Goal: Task Accomplishment & Management: Manage account settings

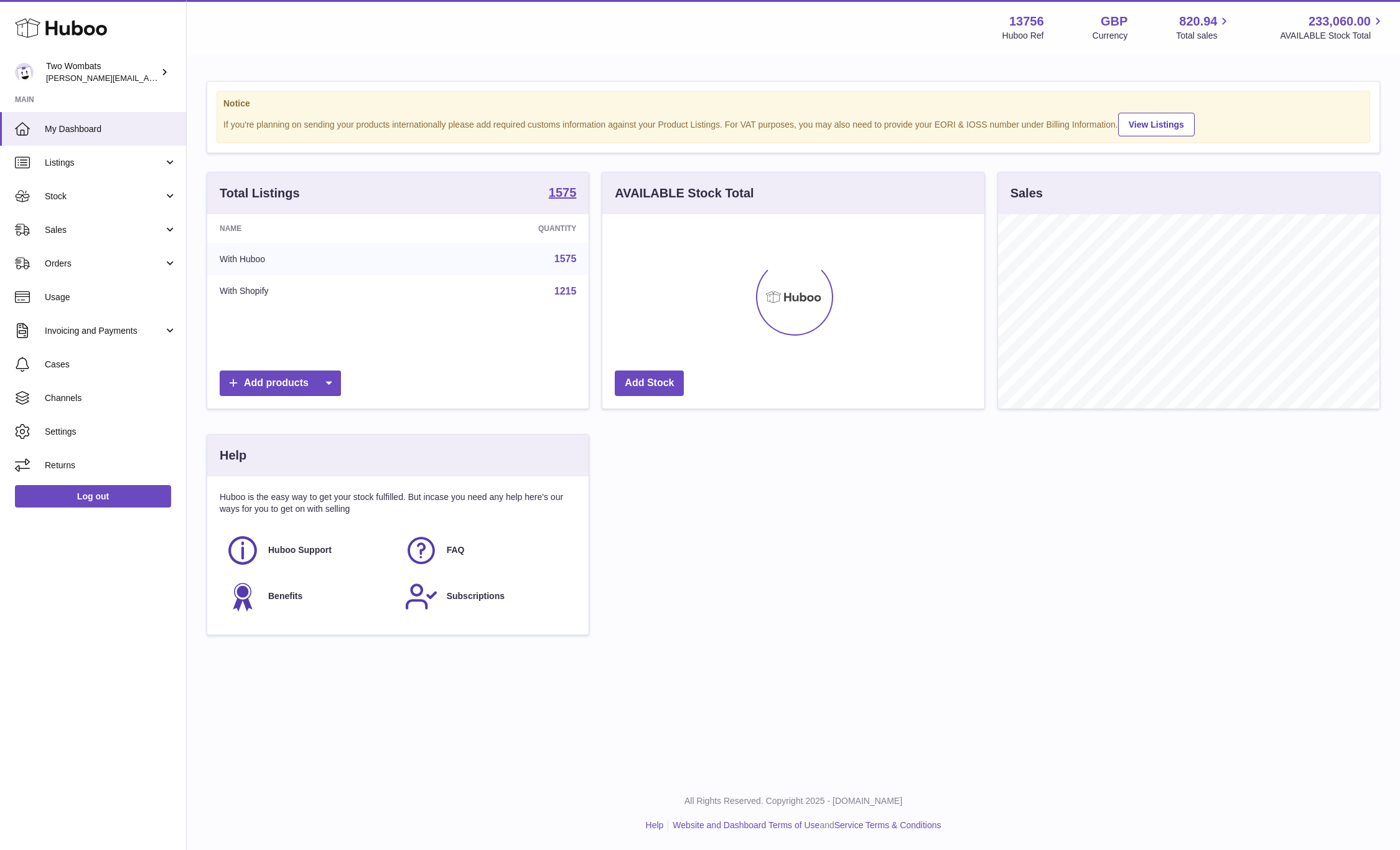
scroll to position [194, 382]
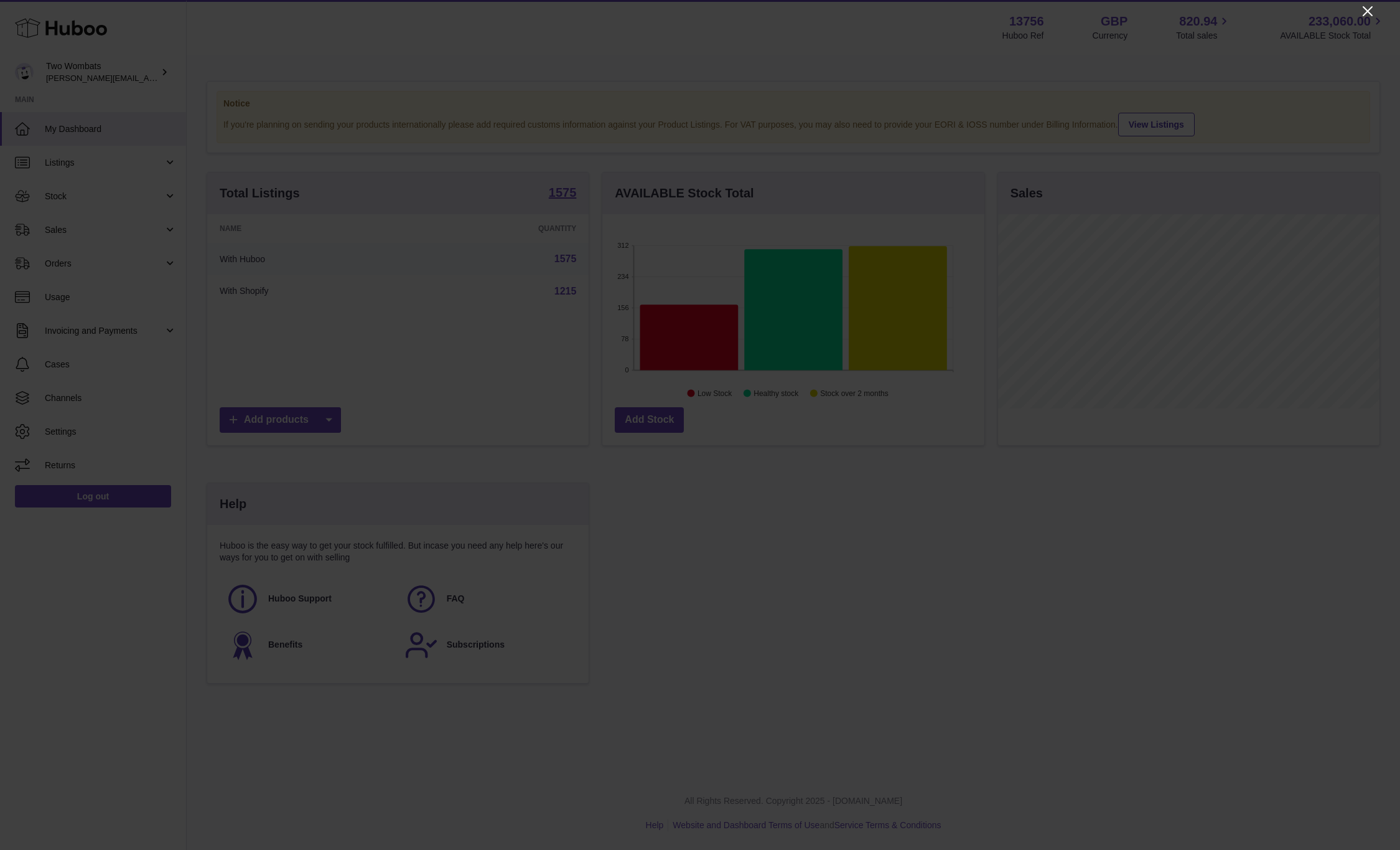
click at [1370, 11] on icon "Close" at bounding box center [1367, 11] width 15 height 15
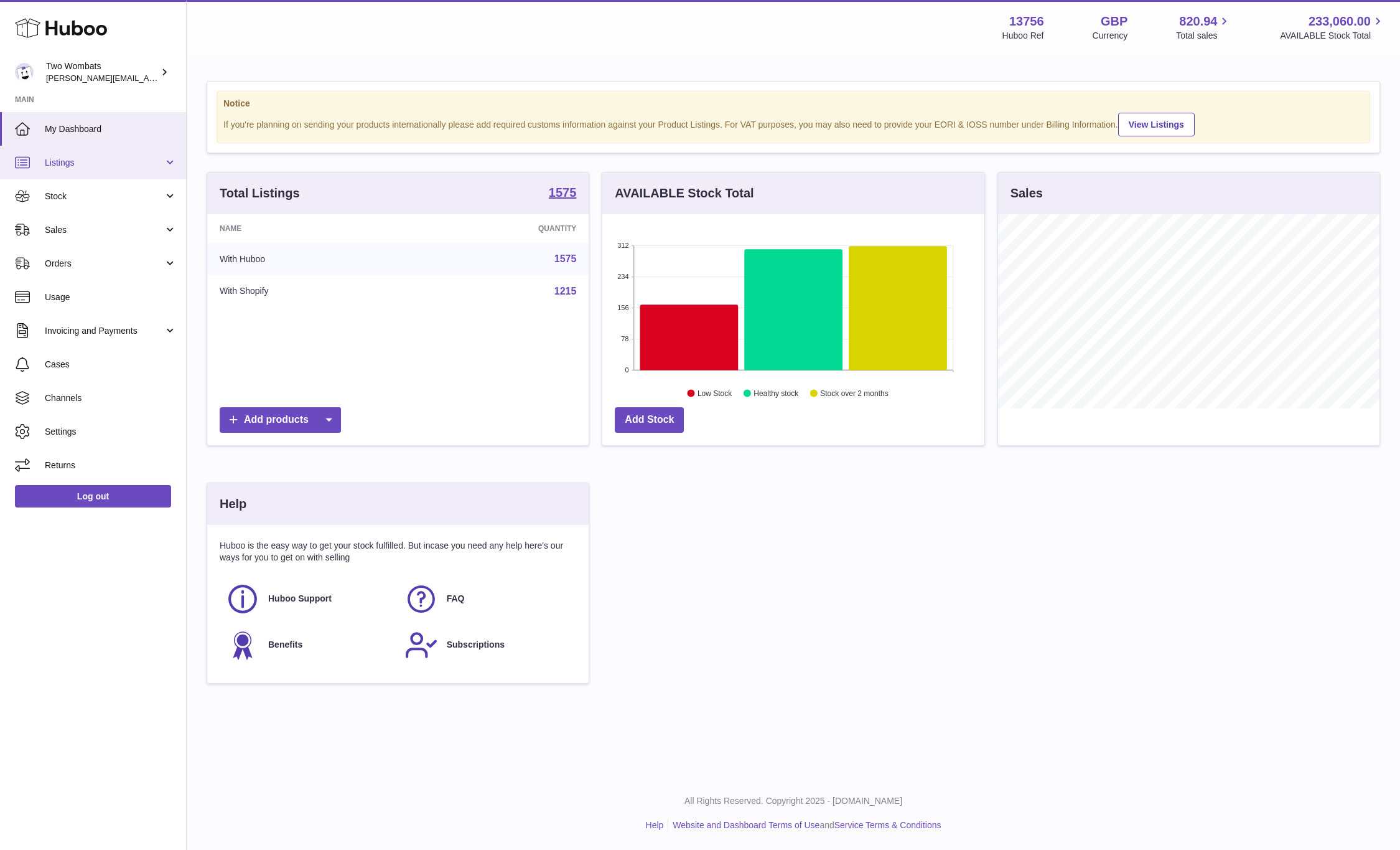
click at [81, 167] on span "Listings" at bounding box center [104, 162] width 119 height 12
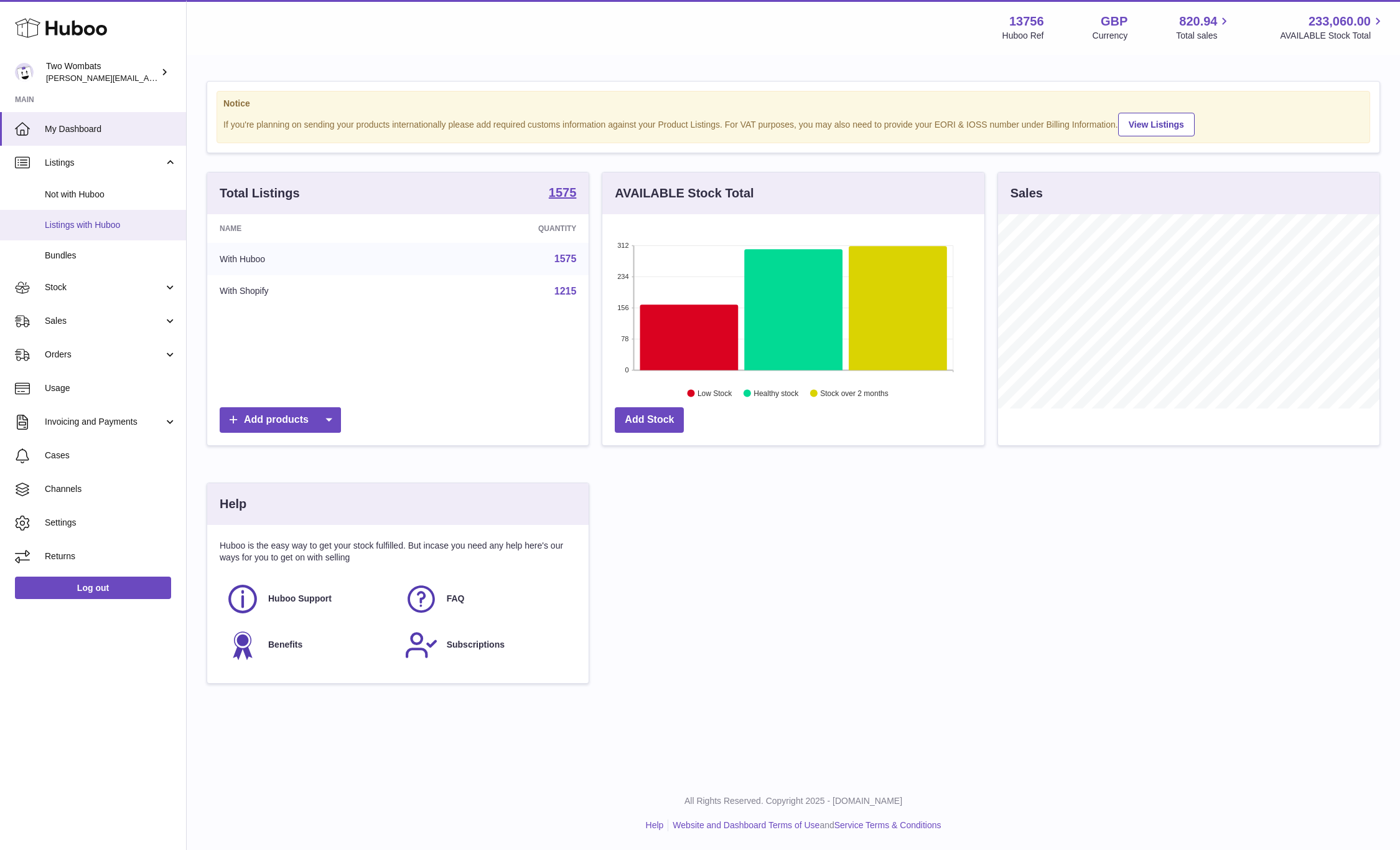
click at [111, 220] on span "Listings with Huboo" at bounding box center [111, 224] width 132 height 12
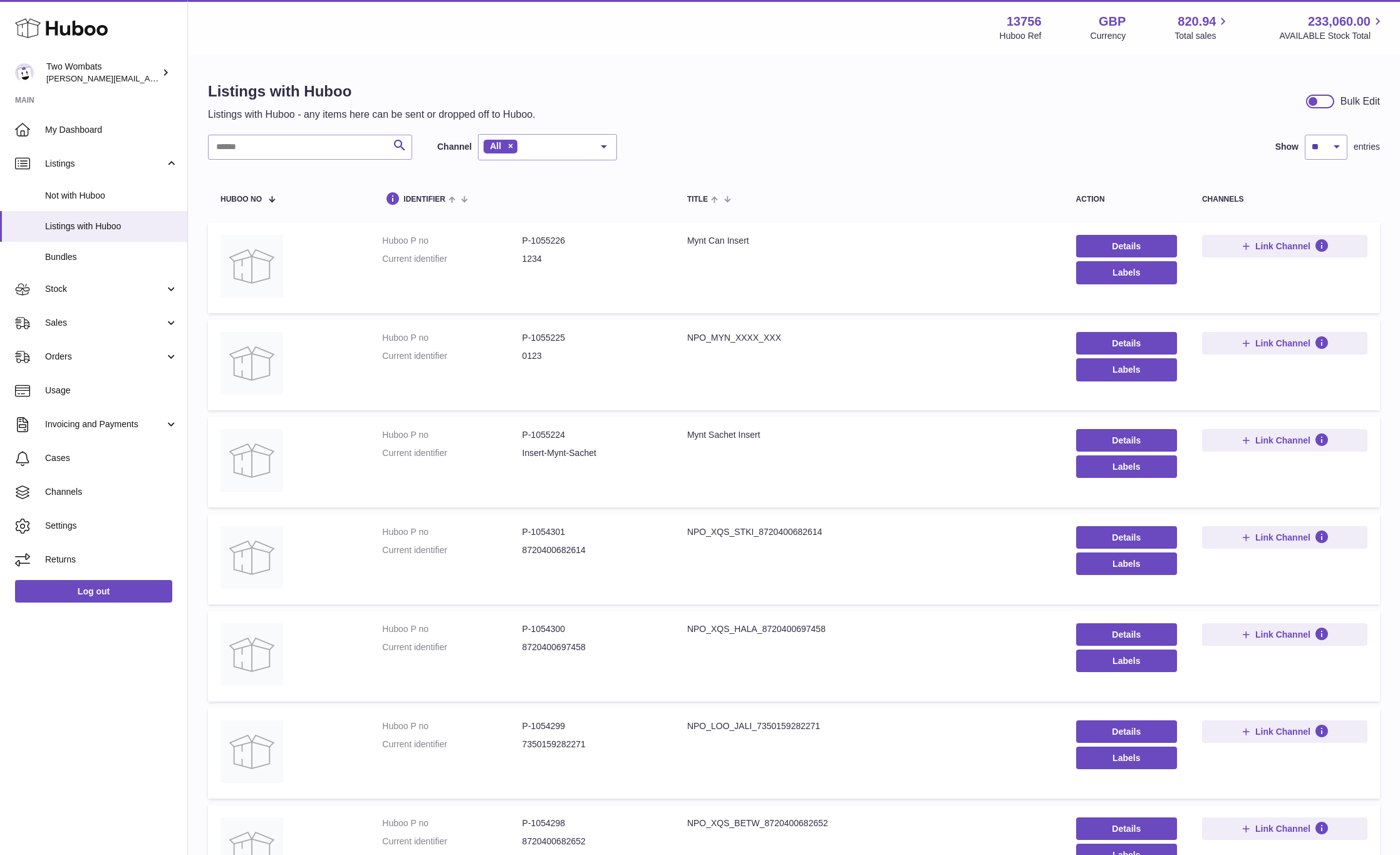
click at [196, 177] on div "Listings with Huboo Listings with Huboo - any items here can be sent or dropped…" at bounding box center [794, 652] width 1212 height 1193
drag, startPoint x: 399, startPoint y: 173, endPoint x: 360, endPoint y: 177, distance: 39.2
drag, startPoint x: 360, startPoint y: 177, endPoint x: 507, endPoint y: 176, distance: 147.0
drag, startPoint x: 507, startPoint y: 176, endPoint x: 681, endPoint y: 156, distance: 175.1
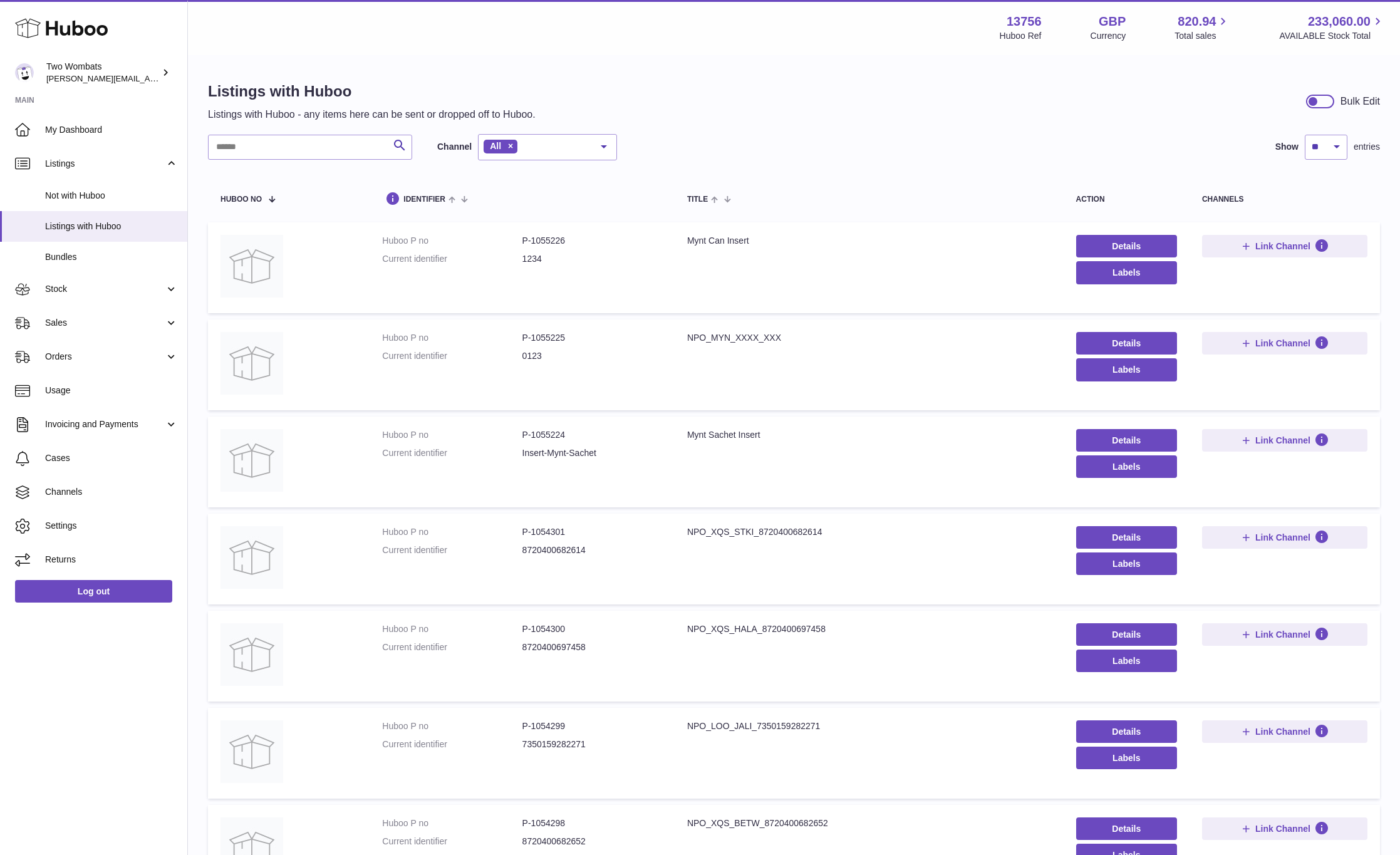
drag, startPoint x: 681, startPoint y: 156, endPoint x: 913, endPoint y: 162, distance: 232.1
drag, startPoint x: 913, startPoint y: 162, endPoint x: 998, endPoint y: 142, distance: 87.3
drag, startPoint x: 998, startPoint y: 142, endPoint x: 1158, endPoint y: 152, distance: 160.3
drag, startPoint x: 1158, startPoint y: 152, endPoint x: 1183, endPoint y: 138, distance: 28.7
click at [1183, 138] on div "Search Channel All All eBay Amazon Shopify Woocommerce Etsy No elements found. …" at bounding box center [794, 146] width 1171 height 27
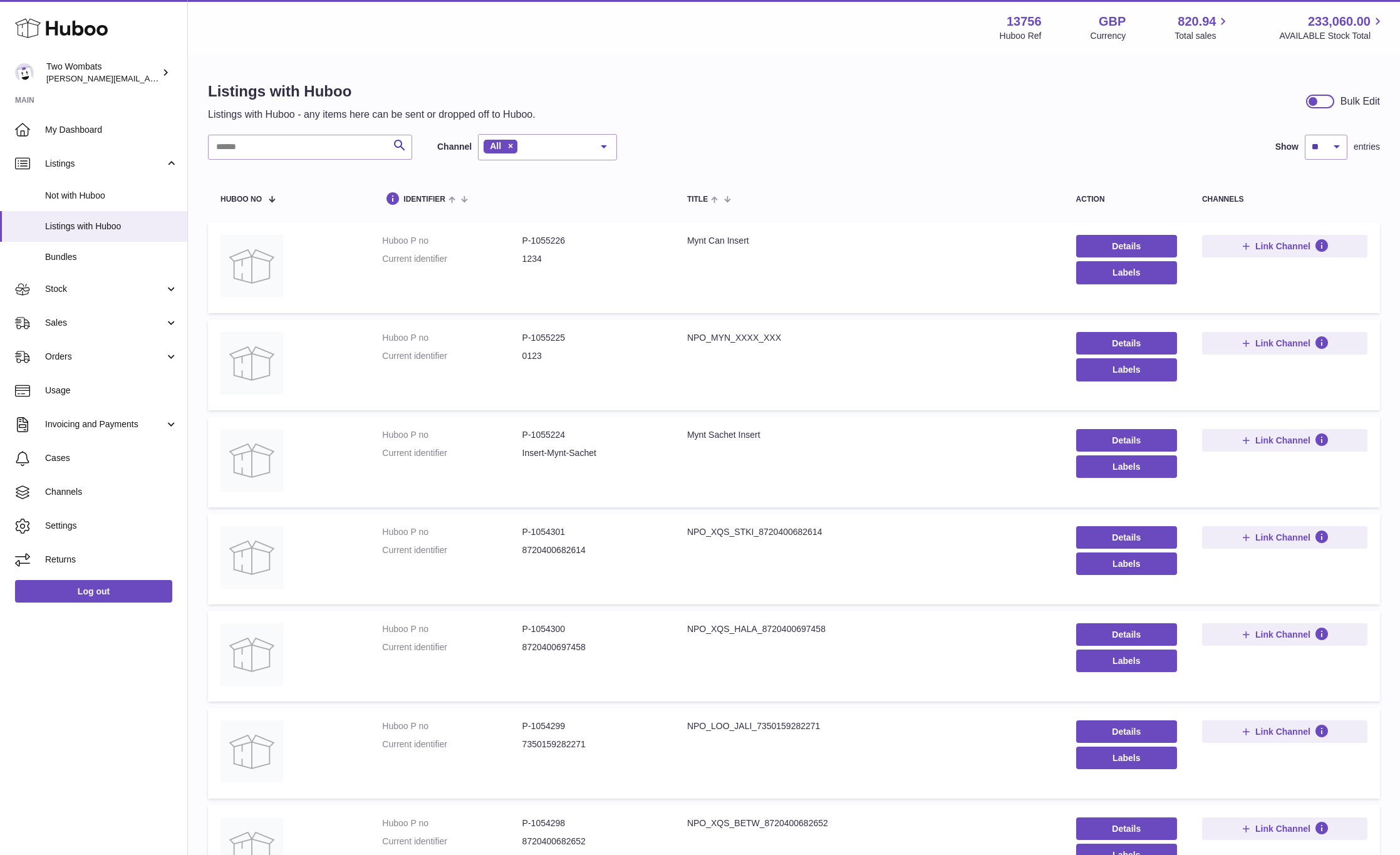
drag, startPoint x: 1192, startPoint y: 110, endPoint x: 1192, endPoint y: 87, distance: 23.0
click at [1192, 87] on div "Listings with Huboo Listings with Huboo - any items here can be sent or dropped…" at bounding box center [794, 100] width 1171 height 40
click at [80, 431] on link "Invoicing and Payments" at bounding box center [93, 424] width 187 height 34
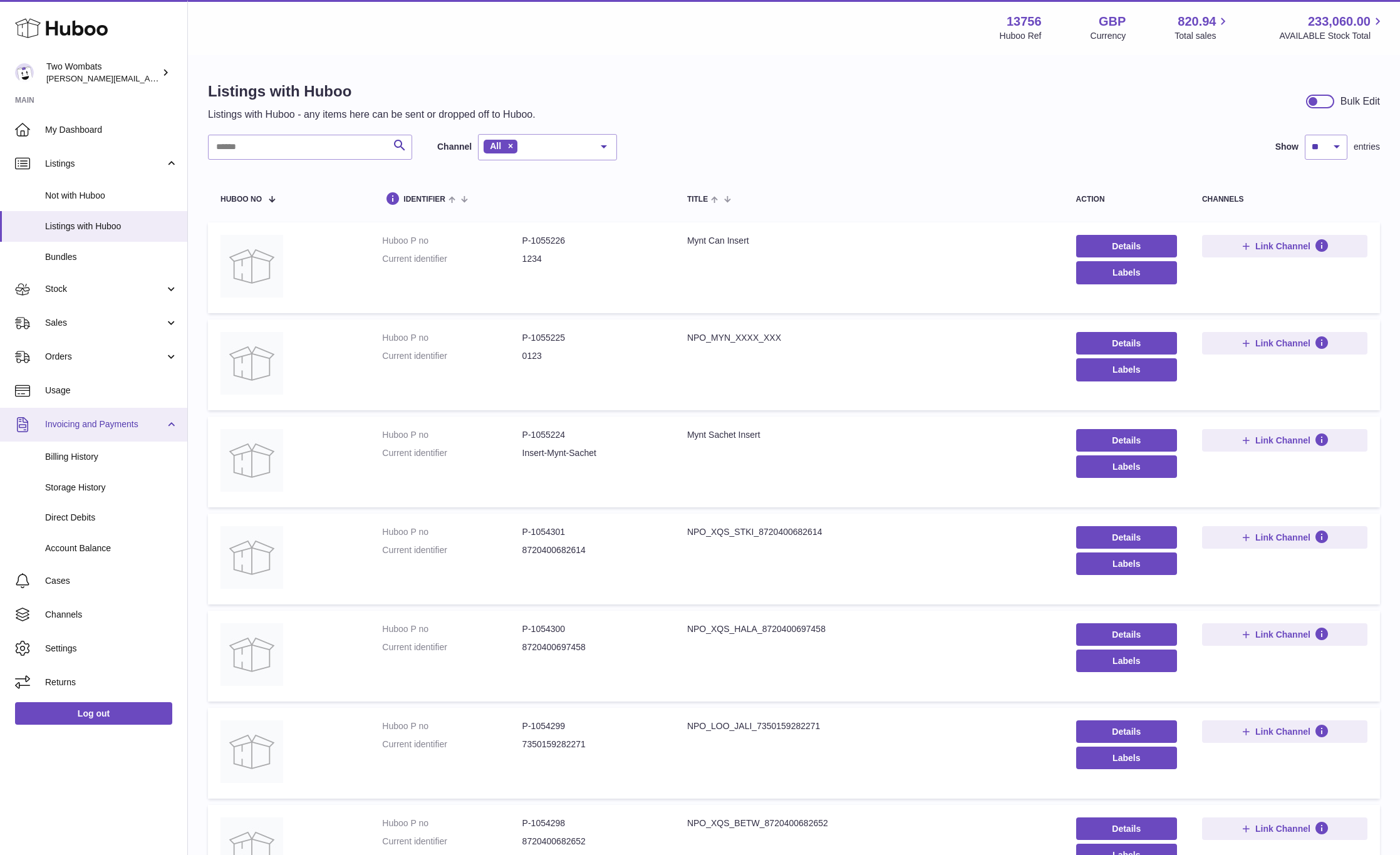
click at [93, 424] on span "Invoicing and Payments" at bounding box center [105, 424] width 120 height 12
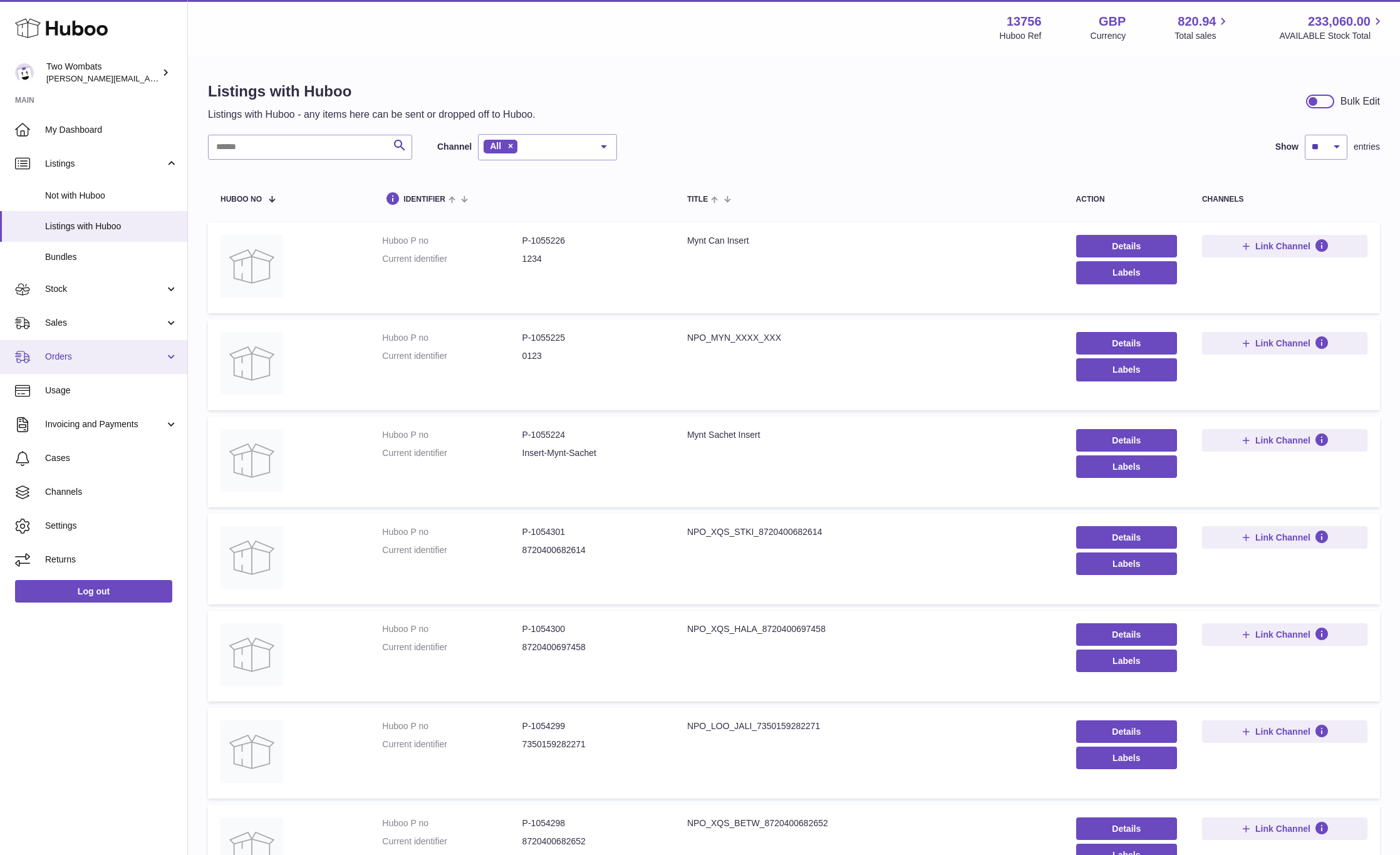
click at [93, 354] on span "Orders" at bounding box center [105, 357] width 120 height 12
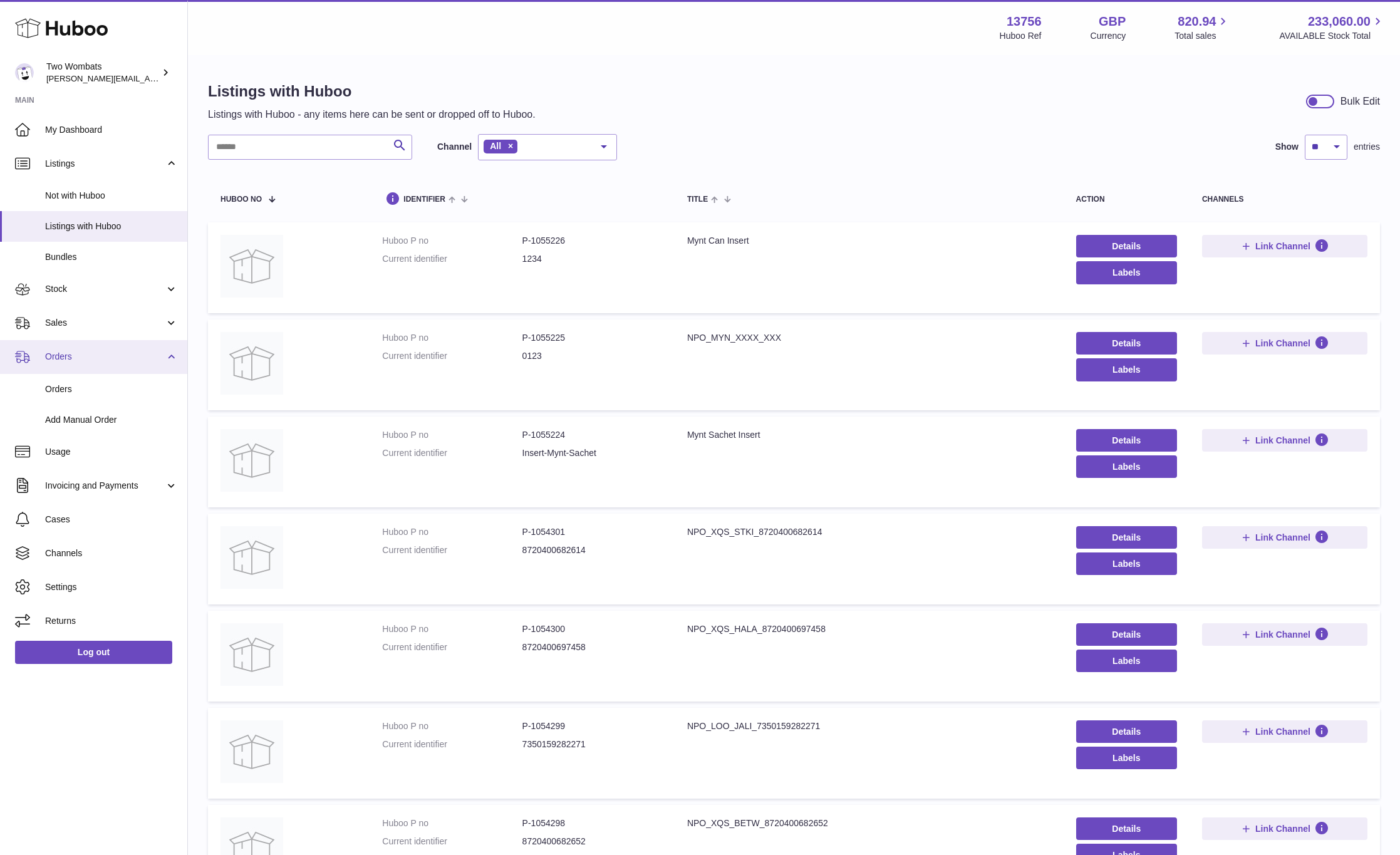
click at [93, 354] on span "Orders" at bounding box center [105, 357] width 120 height 12
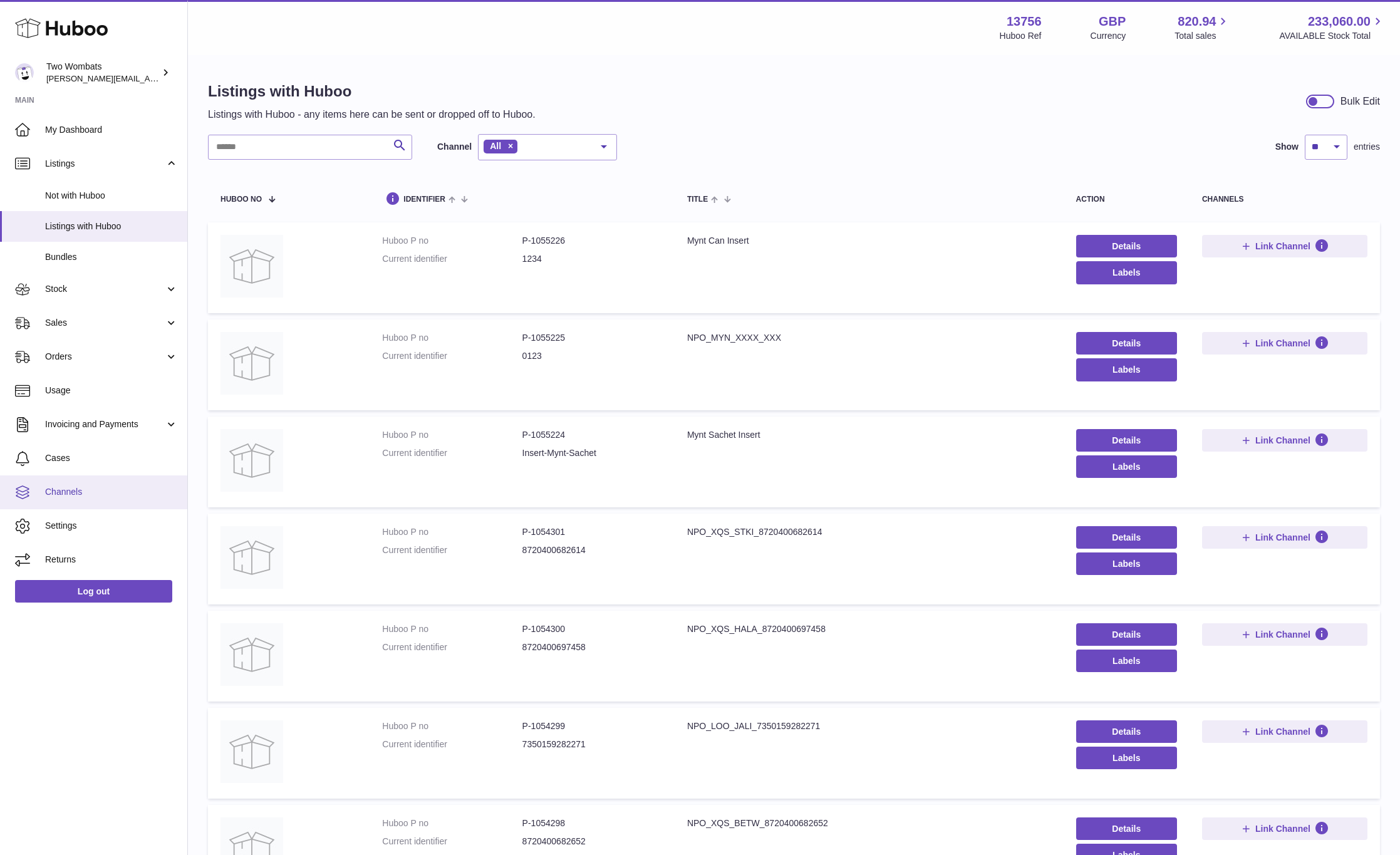
click at [95, 478] on link "Channels" at bounding box center [93, 492] width 187 height 34
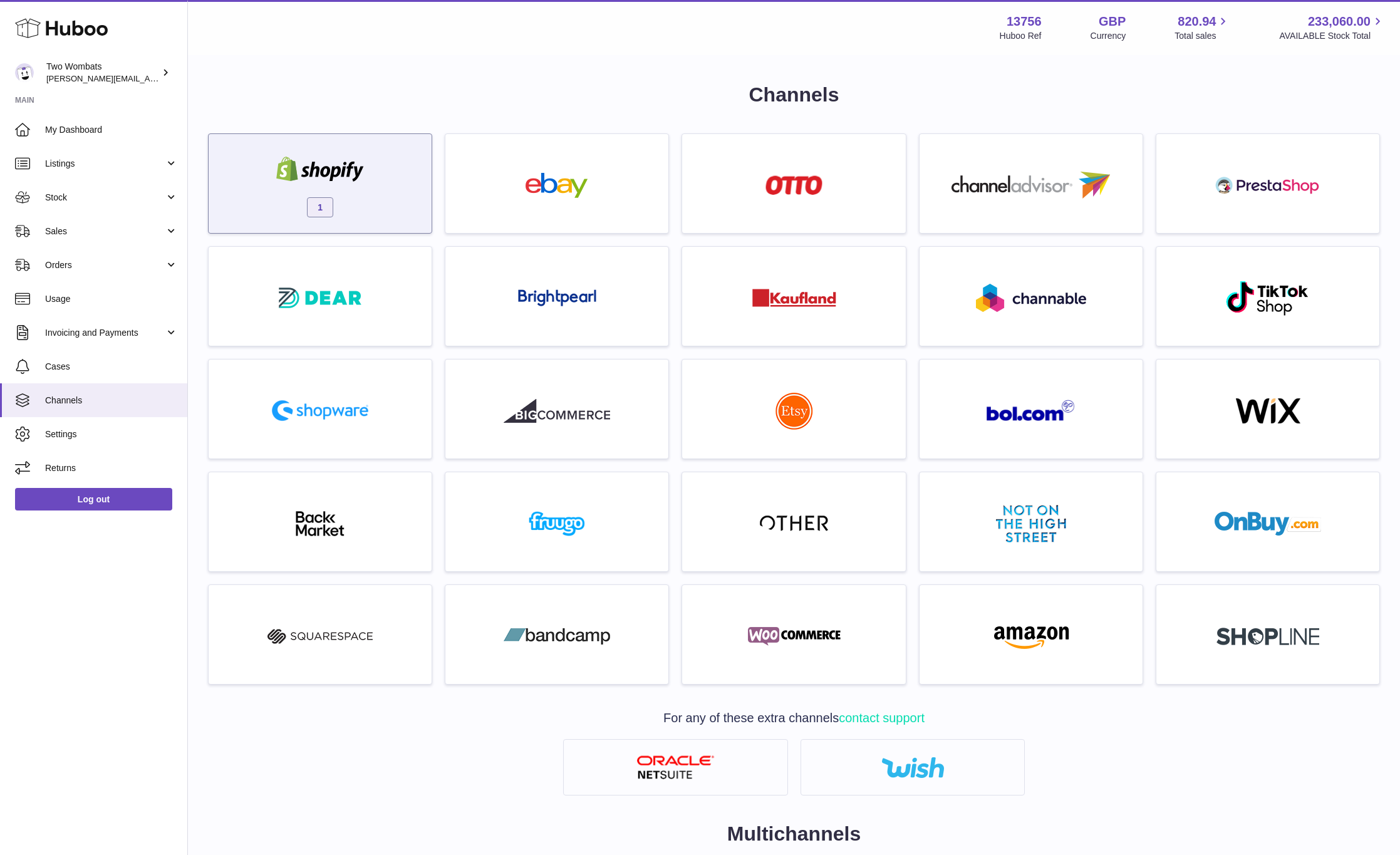
click at [284, 182] on div at bounding box center [320, 170] width 107 height 29
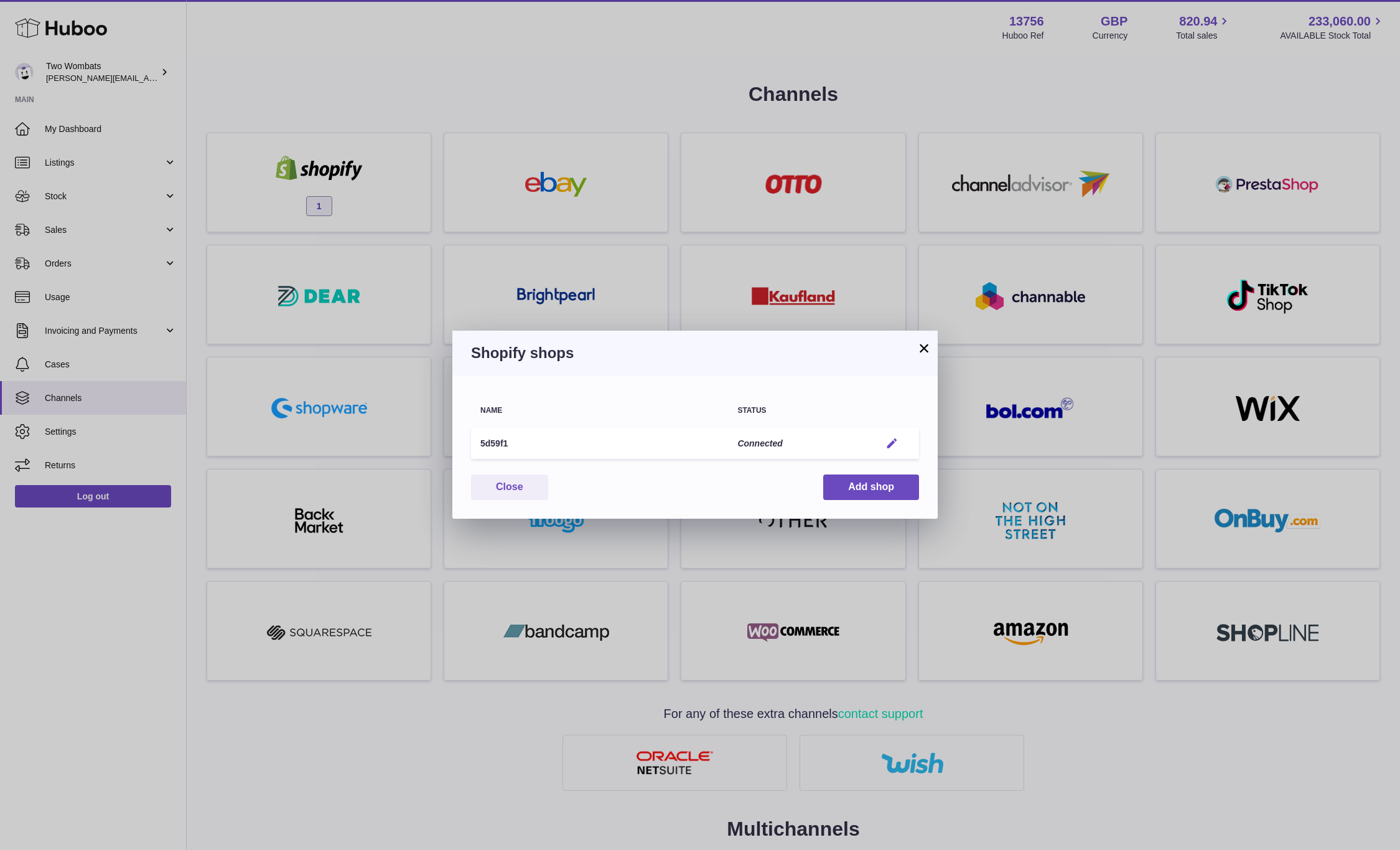
click at [895, 448] on em "button" at bounding box center [892, 443] width 13 height 13
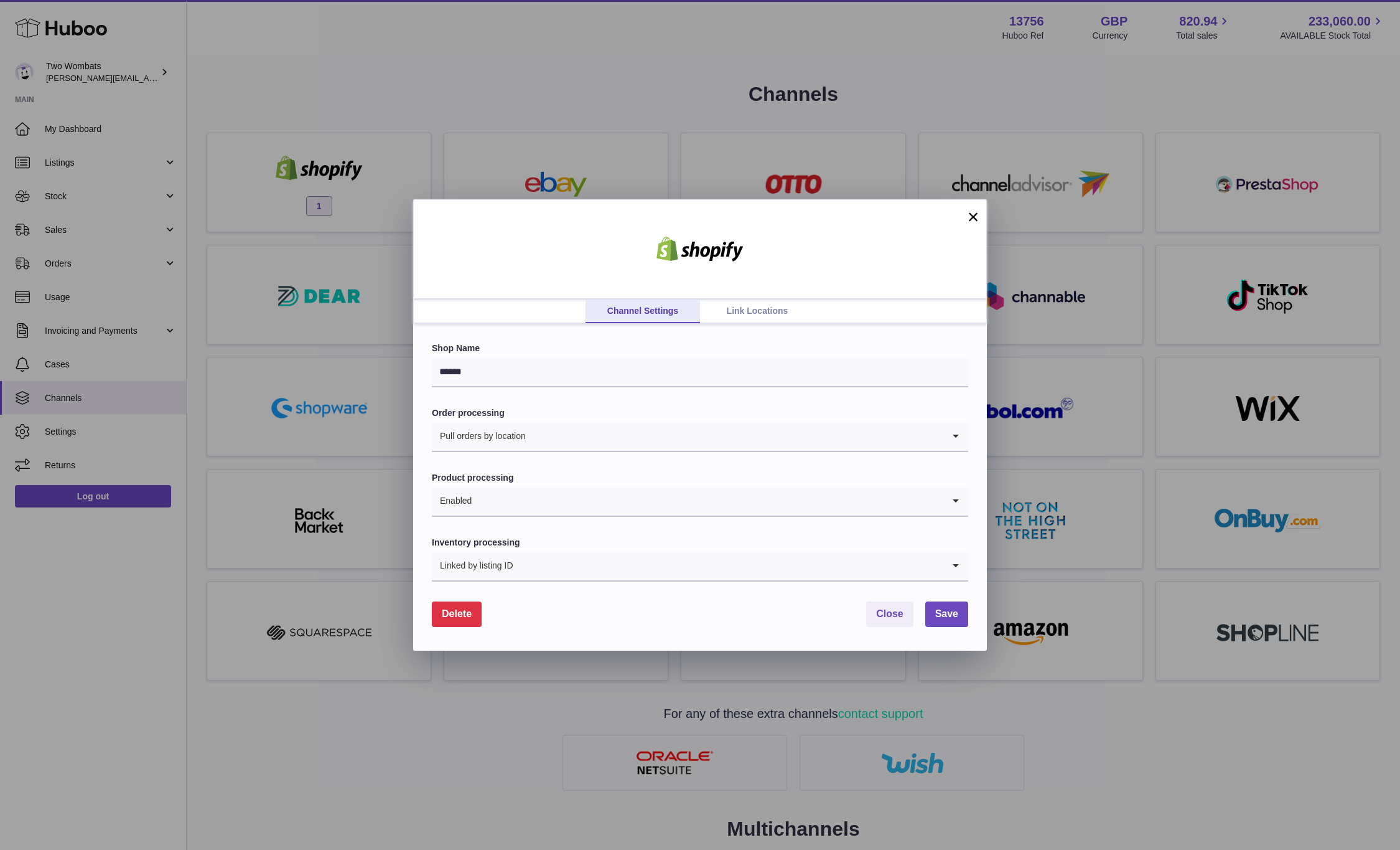
click at [426, 401] on div "Shop Name ****** Order processing Pull orders by location Loading... Product pr…" at bounding box center [700, 486] width 574 height 326
click at [604, 441] on input "Search for option" at bounding box center [688, 436] width 512 height 28
click at [614, 409] on label "Order processing" at bounding box center [700, 412] width 537 height 12
click at [523, 507] on input "Search for option" at bounding box center [708, 500] width 471 height 28
click at [556, 473] on label "Product processing" at bounding box center [700, 477] width 537 height 12
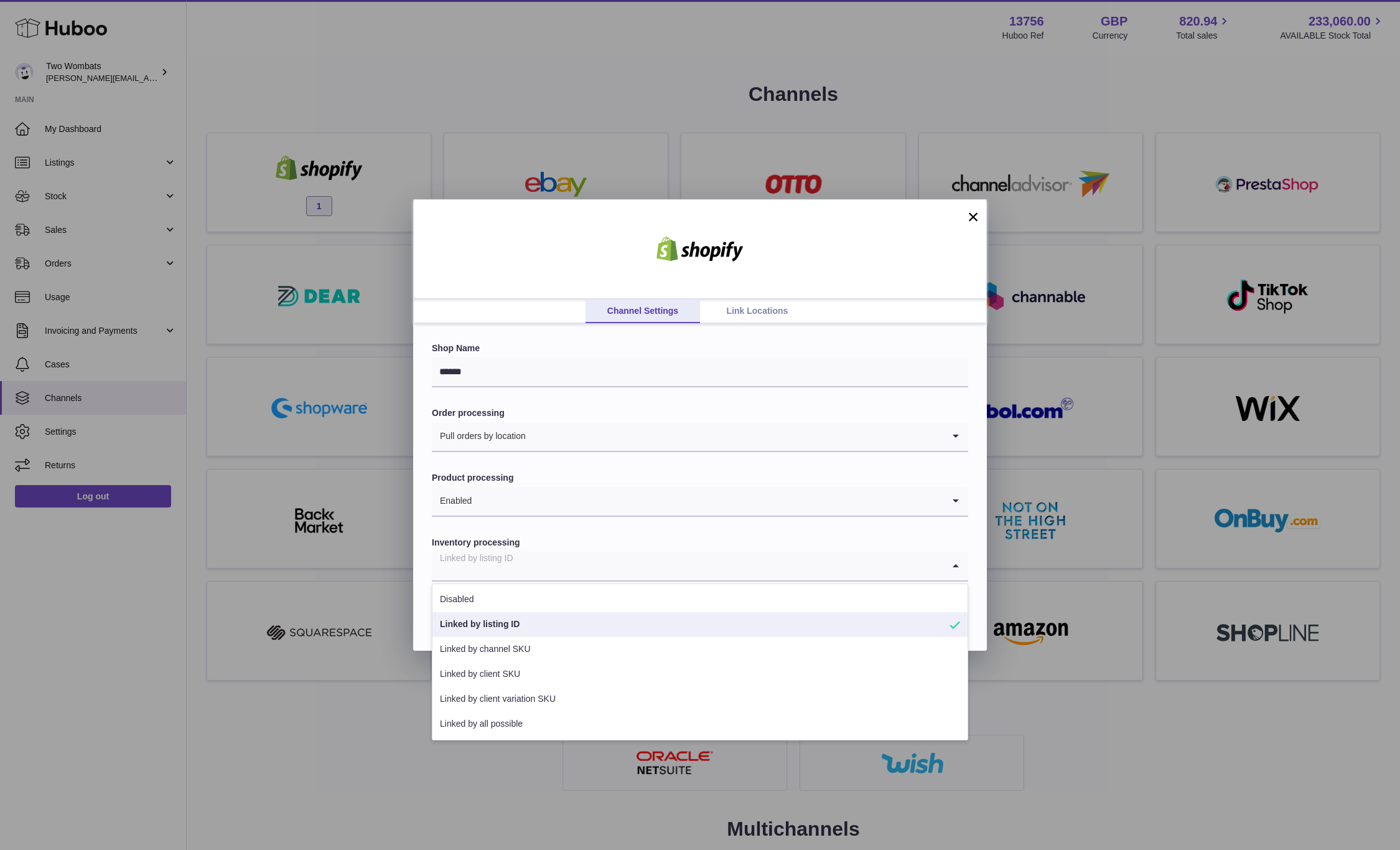
click at [515, 566] on input "Search for option" at bounding box center [688, 565] width 512 height 28
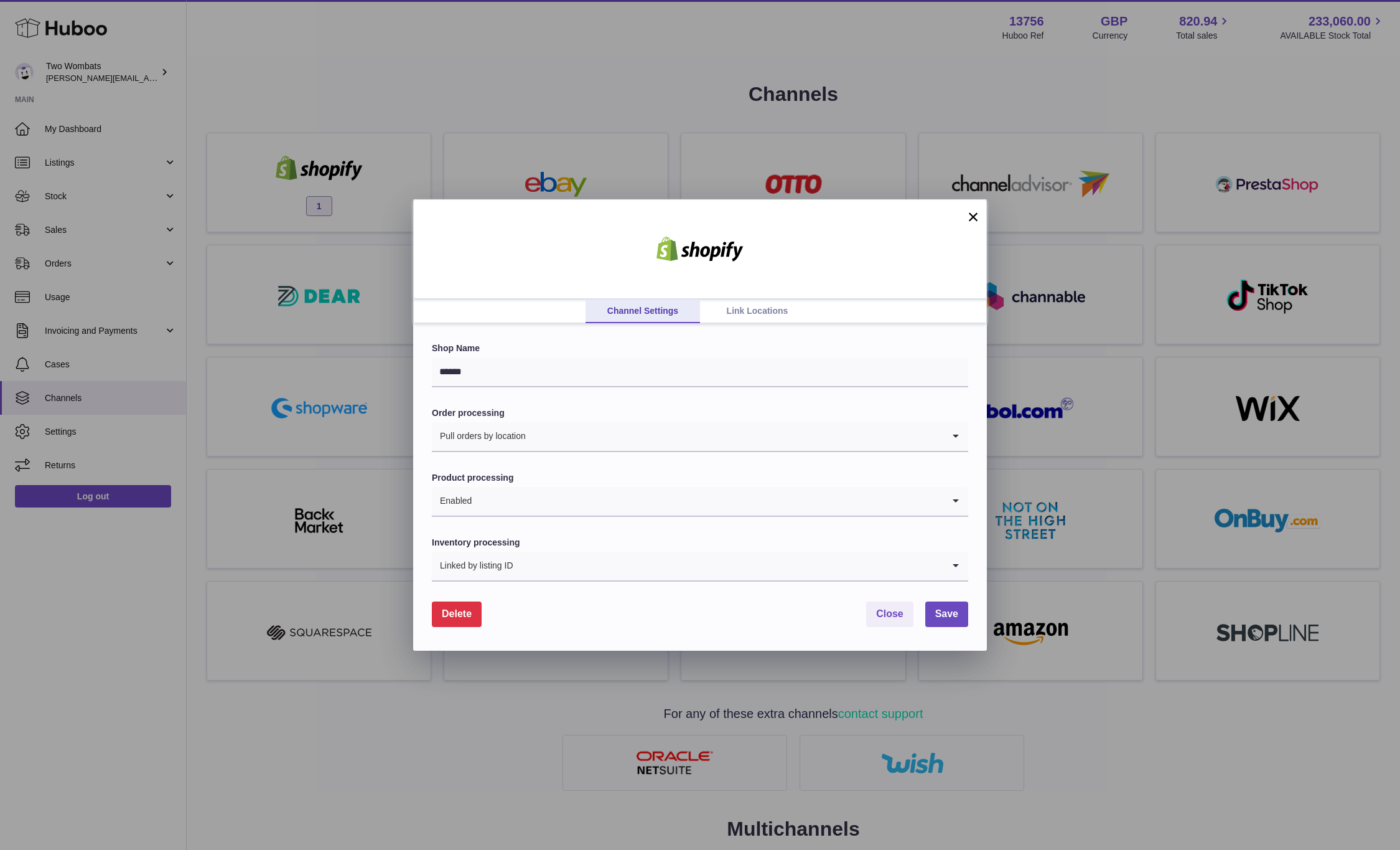
click at [557, 533] on form "Shop Name ****** Order processing Pull orders by location Loading... Product pr…" at bounding box center [700, 485] width 537 height 284
click at [556, 505] on input "Search for option" at bounding box center [688, 500] width 512 height 28
click at [560, 468] on form "Shop Name ****** Order processing Pull orders by location Loading... Product pr…" at bounding box center [700, 485] width 537 height 284
click at [523, 562] on input "Search for option" at bounding box center [728, 565] width 429 height 28
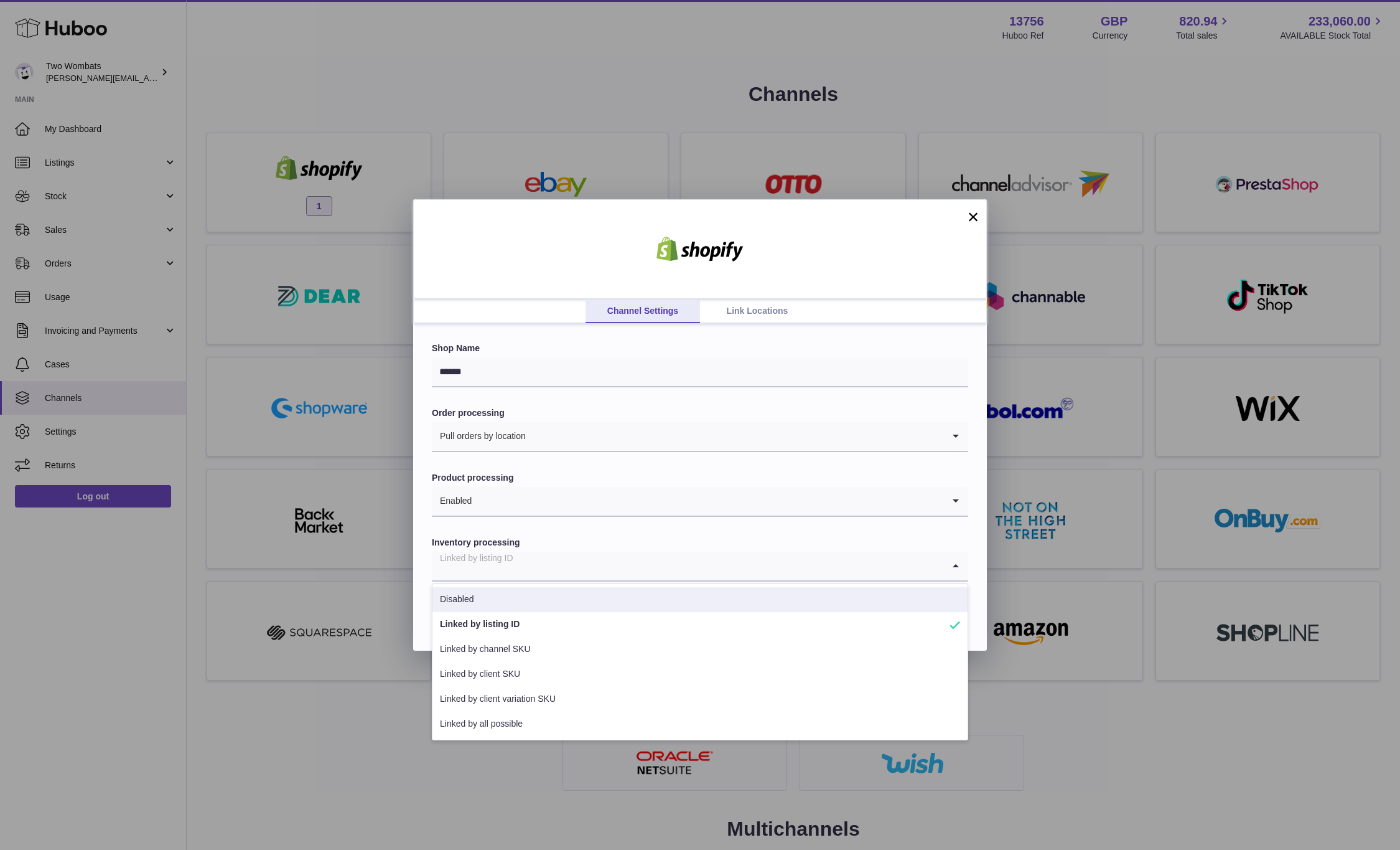
click at [541, 531] on form "Shop Name ****** Order processing Pull orders by location Loading... Product pr…" at bounding box center [700, 485] width 537 height 284
click at [523, 566] on input "Search for option" at bounding box center [688, 565] width 512 height 28
click at [426, 536] on div "Shop Name ****** Order processing Pull orders by location Loading... Product pr…" at bounding box center [700, 486] width 574 height 326
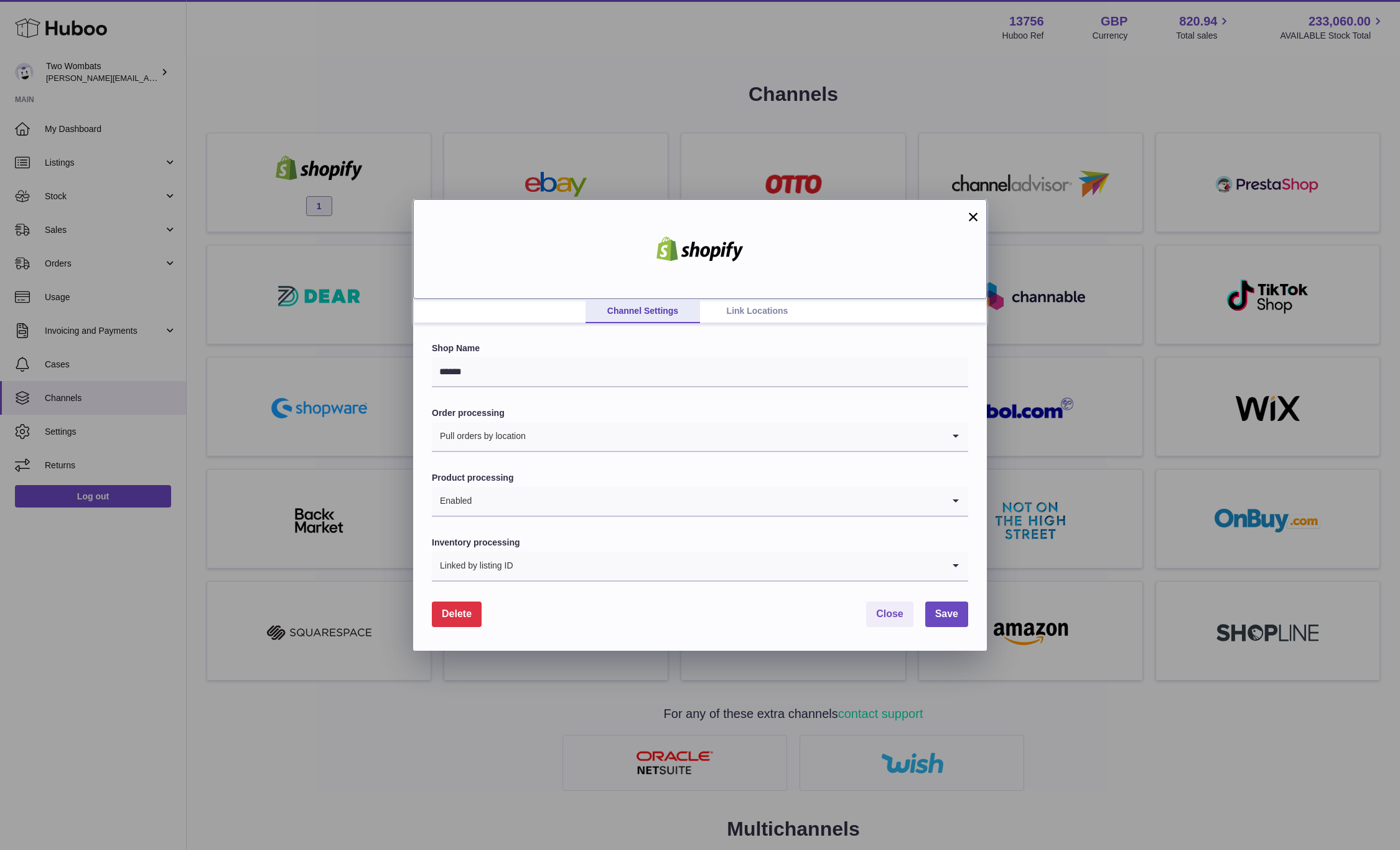
drag, startPoint x: 617, startPoint y: 242, endPoint x: 546, endPoint y: 238, distance: 71.1
drag, startPoint x: 546, startPoint y: 238, endPoint x: 585, endPoint y: 230, distance: 39.8
drag, startPoint x: 585, startPoint y: 230, endPoint x: 690, endPoint y: 219, distance: 105.6
click at [690, 219] on div at bounding box center [700, 248] width 574 height 100
drag, startPoint x: 706, startPoint y: 224, endPoint x: 700, endPoint y: 221, distance: 6.7
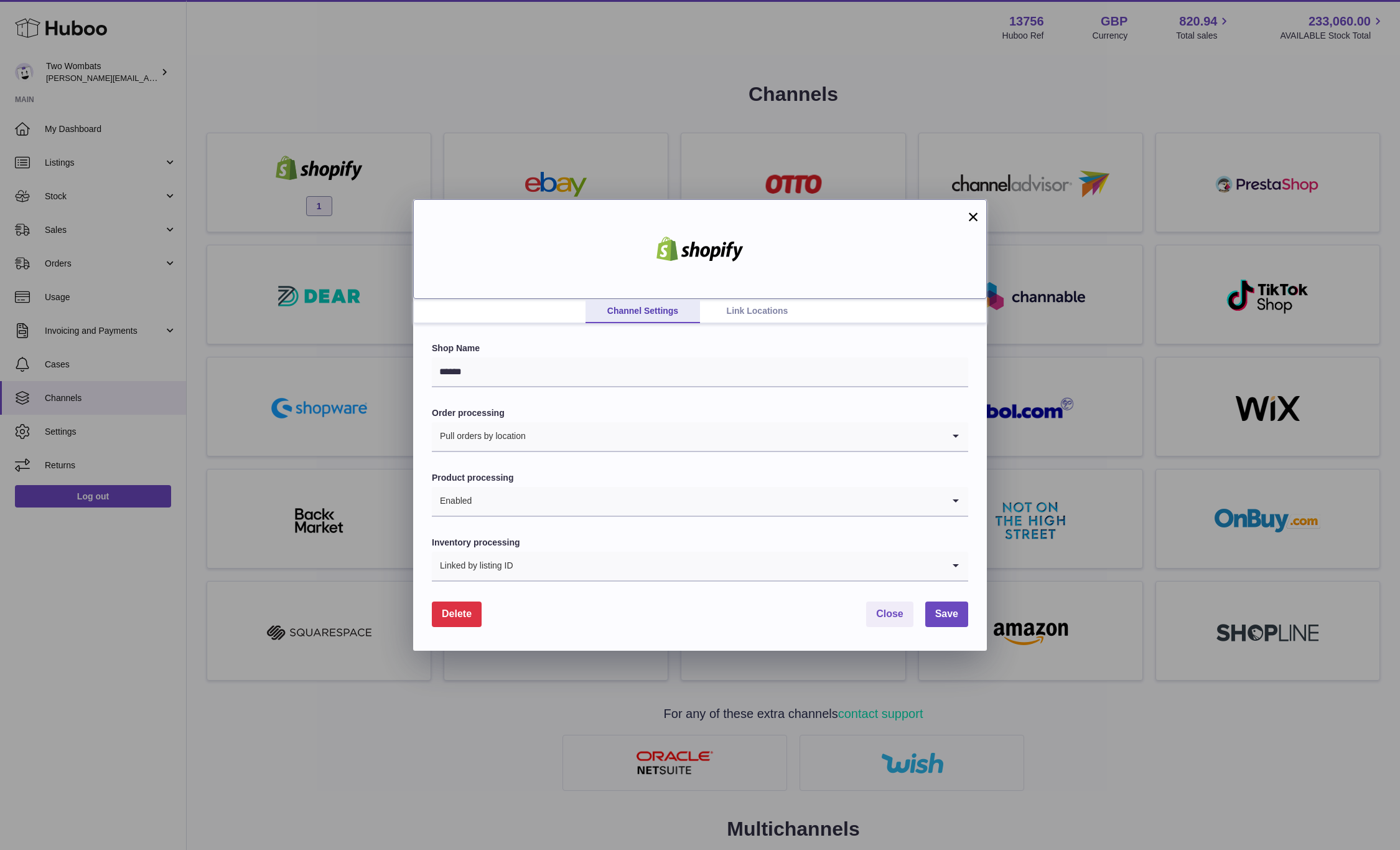
drag, startPoint x: 700, startPoint y: 221, endPoint x: 568, endPoint y: 232, distance: 132.5
click at [568, 232] on div at bounding box center [700, 248] width 574 height 100
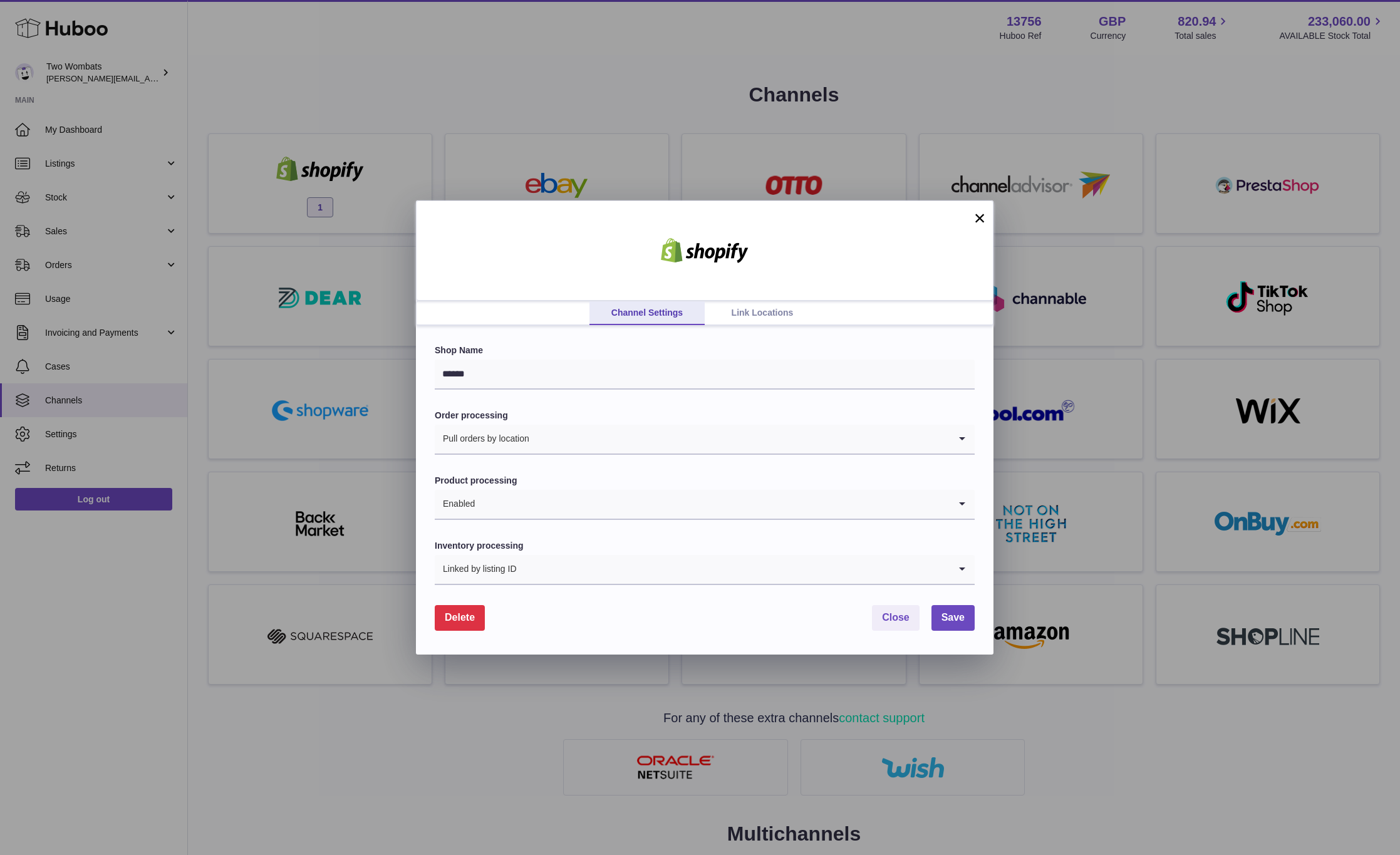
click at [382, 52] on div "Channel Settings Link Locations × Shop Name ****** Order processing Pull orders…" at bounding box center [700, 428] width 1400 height 855
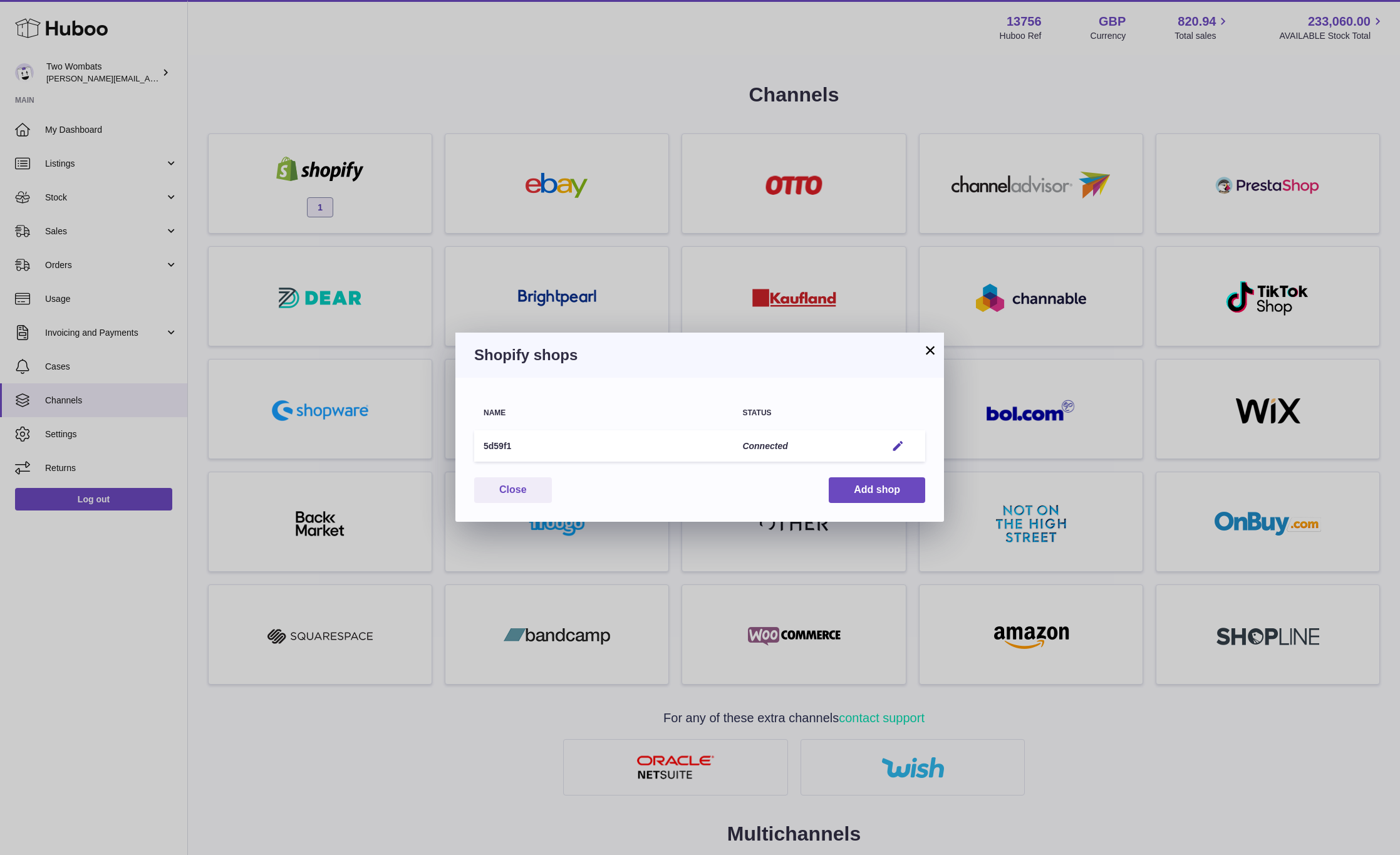
click at [382, 52] on div "× Shopify shops Name Status 5d59f1 Connected Edit You have not connected shop y…" at bounding box center [700, 428] width 1400 height 855
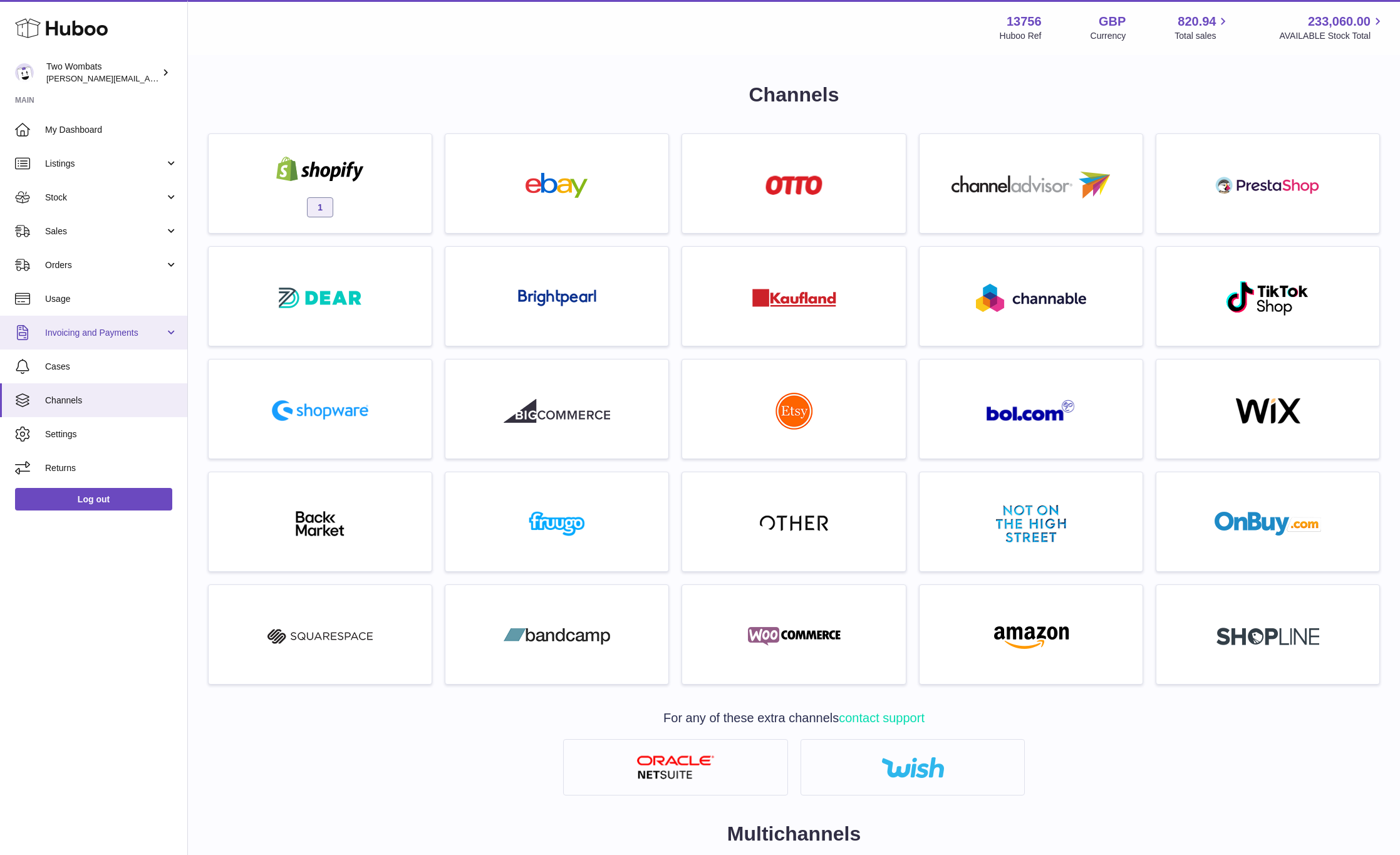
click at [135, 327] on span "Invoicing and Payments" at bounding box center [105, 333] width 120 height 12
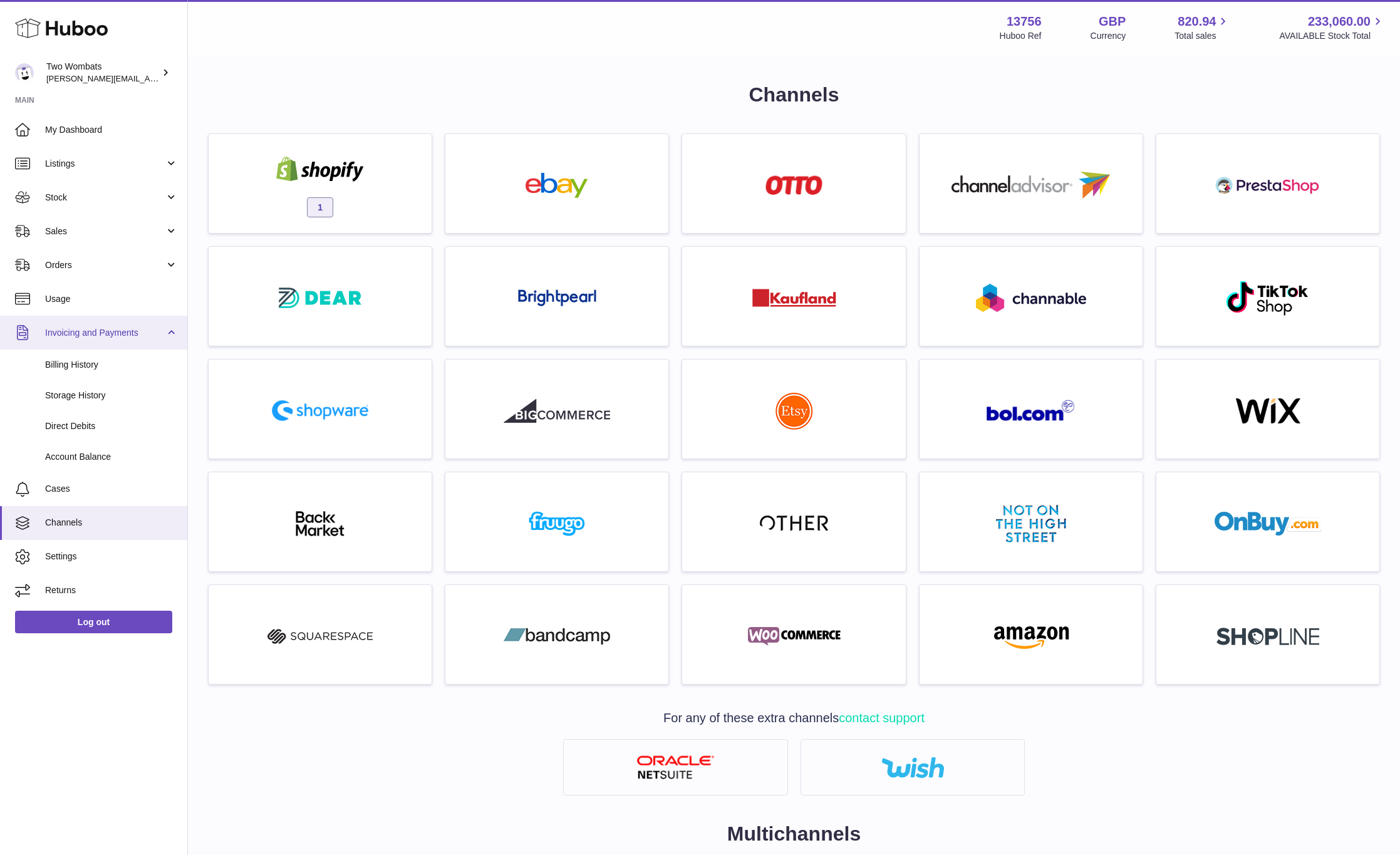
click at [135, 327] on span "Invoicing and Payments" at bounding box center [105, 333] width 120 height 12
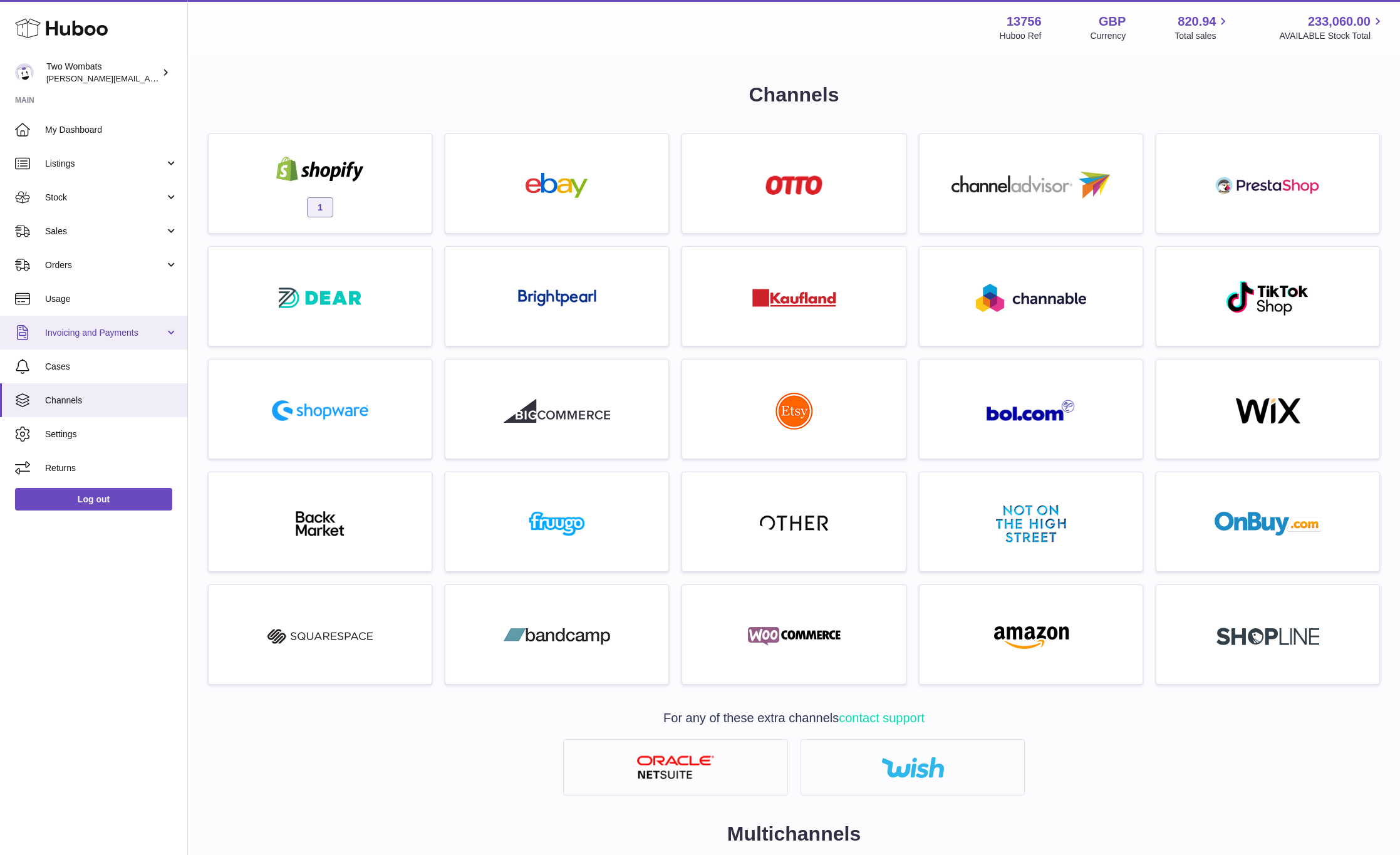
click at [135, 327] on span "Invoicing and Payments" at bounding box center [105, 333] width 120 height 12
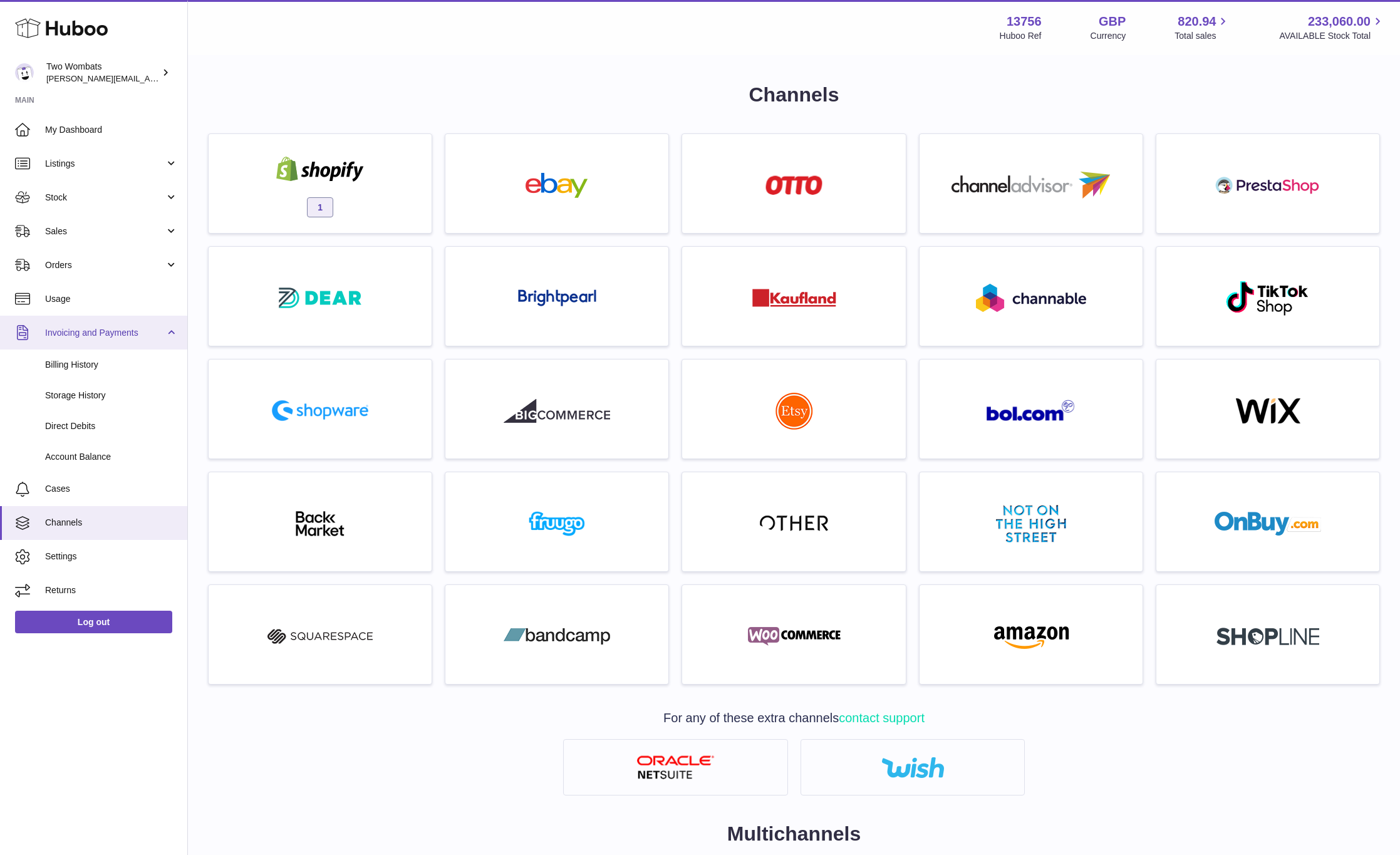
click at [135, 327] on span "Invoicing and Payments" at bounding box center [105, 333] width 120 height 12
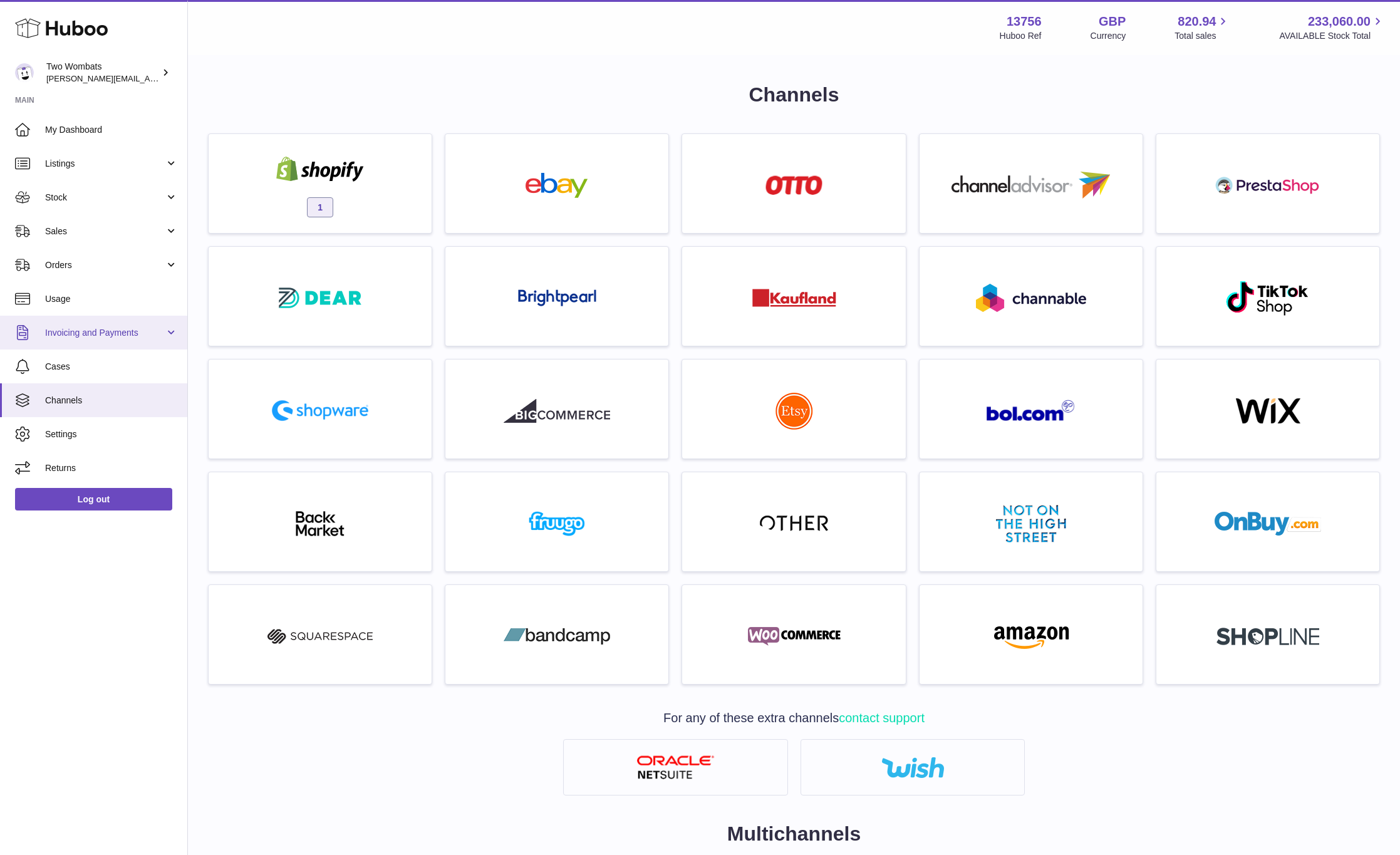
click at [135, 327] on span "Invoicing and Payments" at bounding box center [105, 333] width 120 height 12
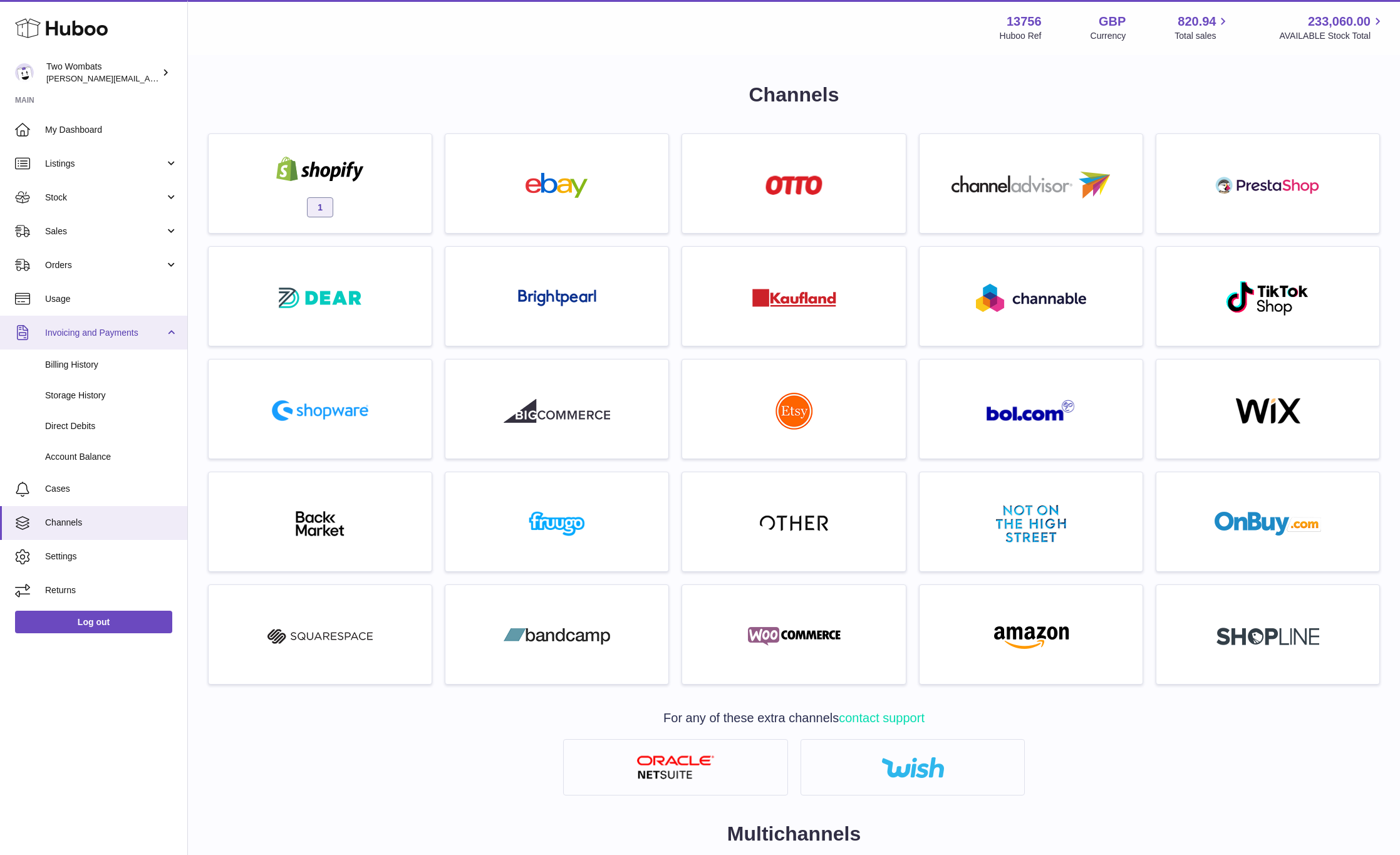
click at [135, 327] on span "Invoicing and Payments" at bounding box center [105, 333] width 120 height 12
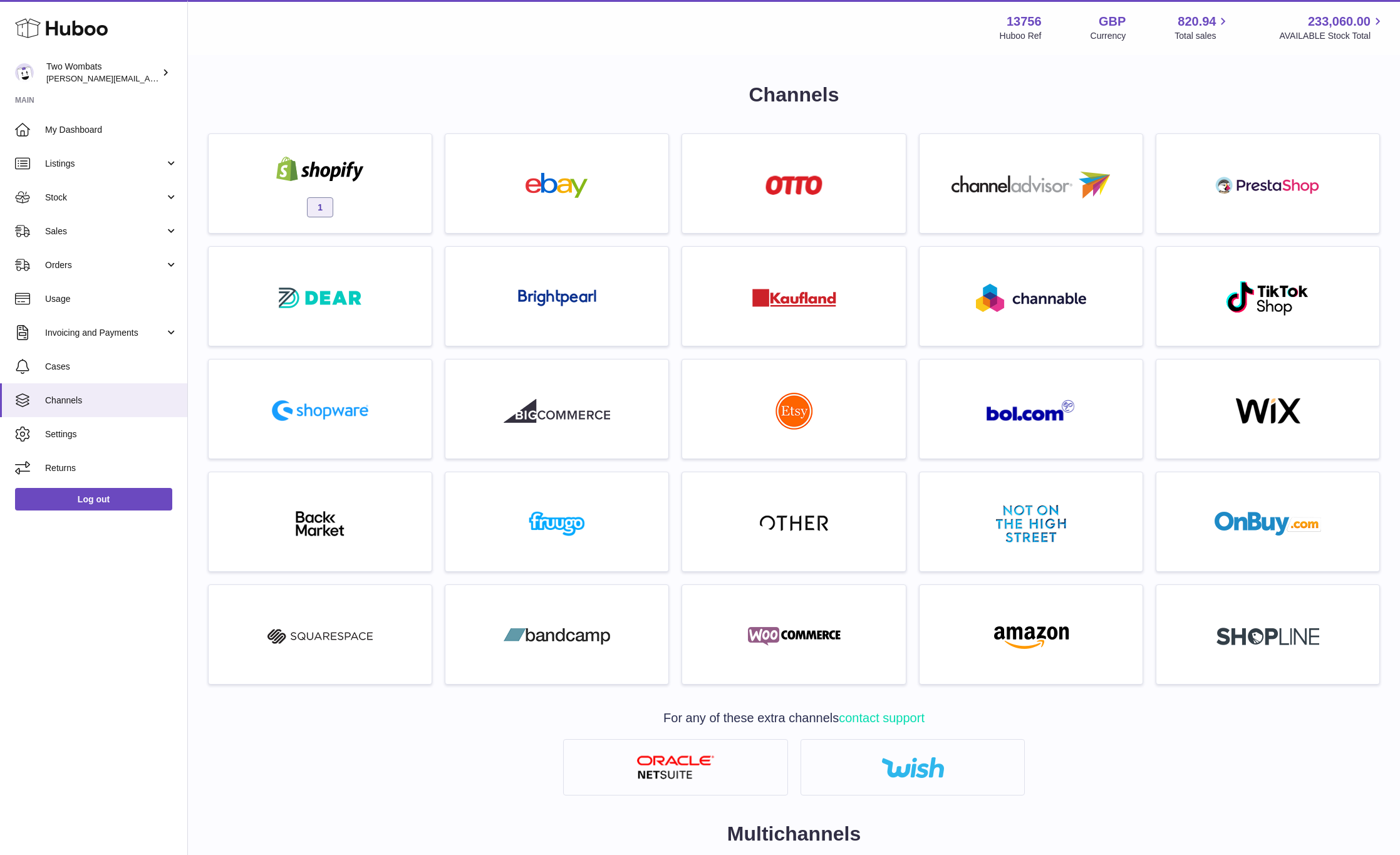
click at [655, 47] on div "Menu Huboo 13756 Huboo Ref GBP Currency 820.94 Total sales 233,060.00 AVAILABLE…" at bounding box center [794, 28] width 1212 height 55
click at [732, 83] on h1 "Channels" at bounding box center [794, 94] width 1171 height 27
click at [591, 91] on h1 "Channels" at bounding box center [794, 94] width 1171 height 27
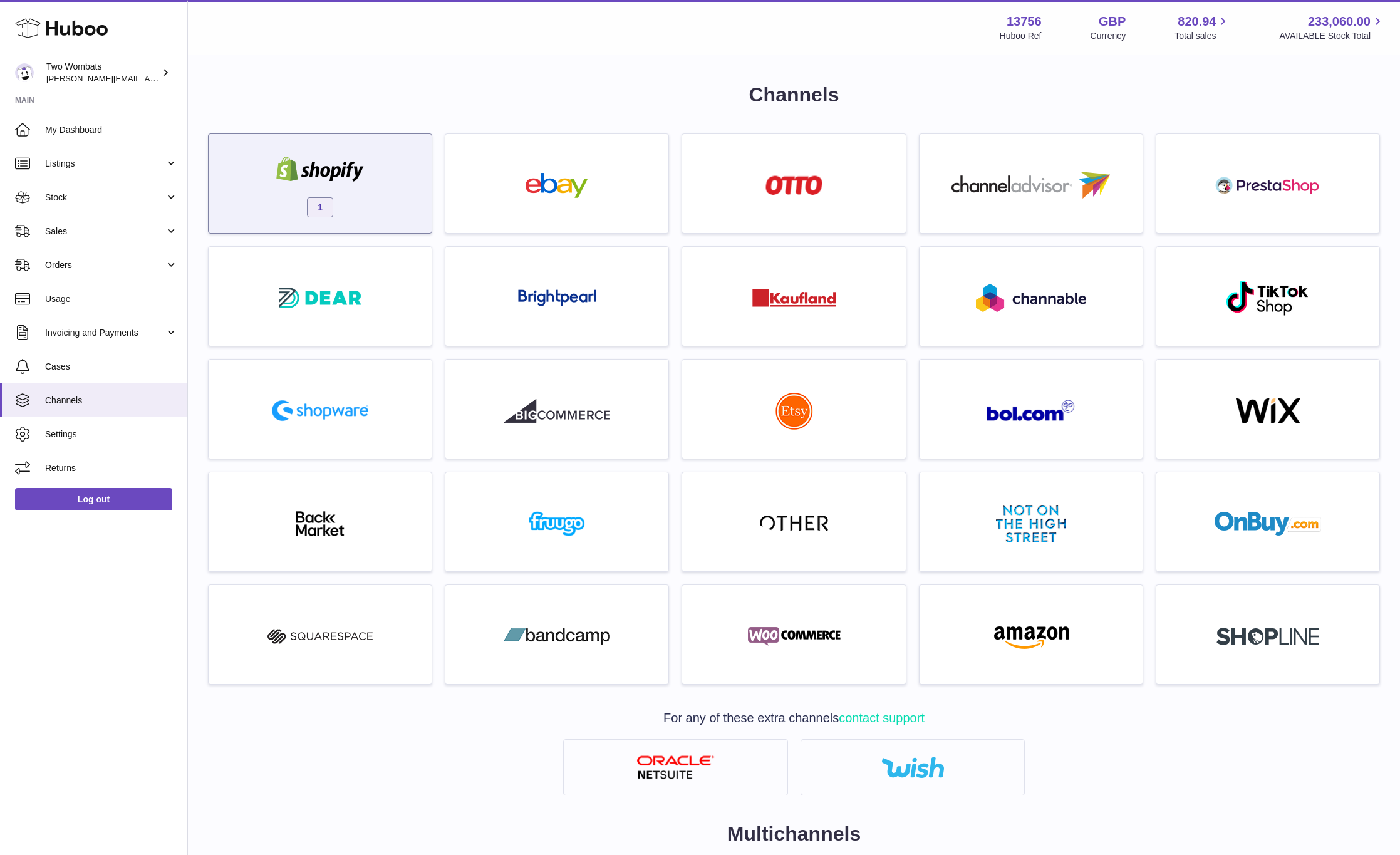
click at [292, 148] on div "1" at bounding box center [320, 186] width 210 height 80
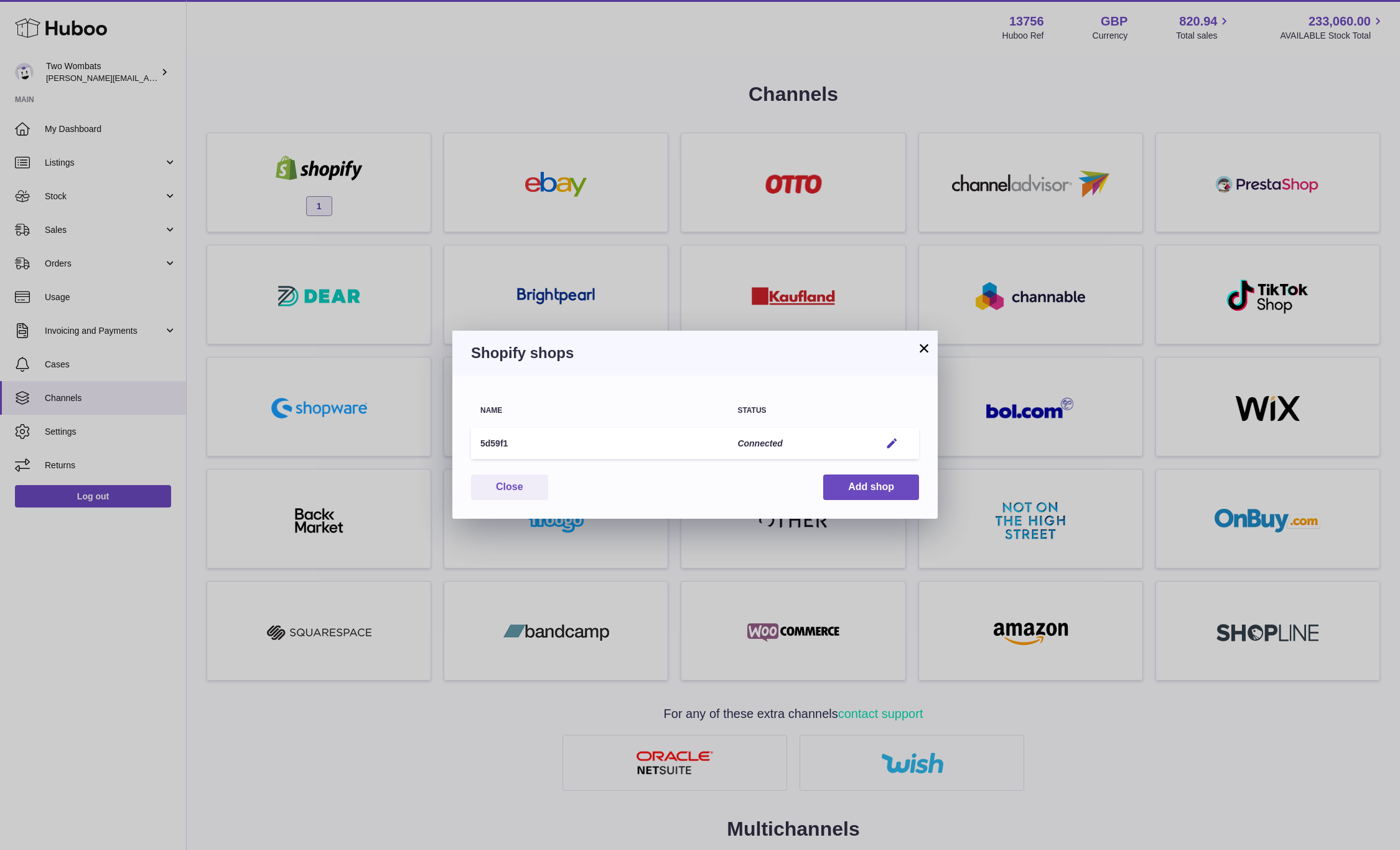
click at [925, 352] on button "×" at bounding box center [924, 348] width 15 height 15
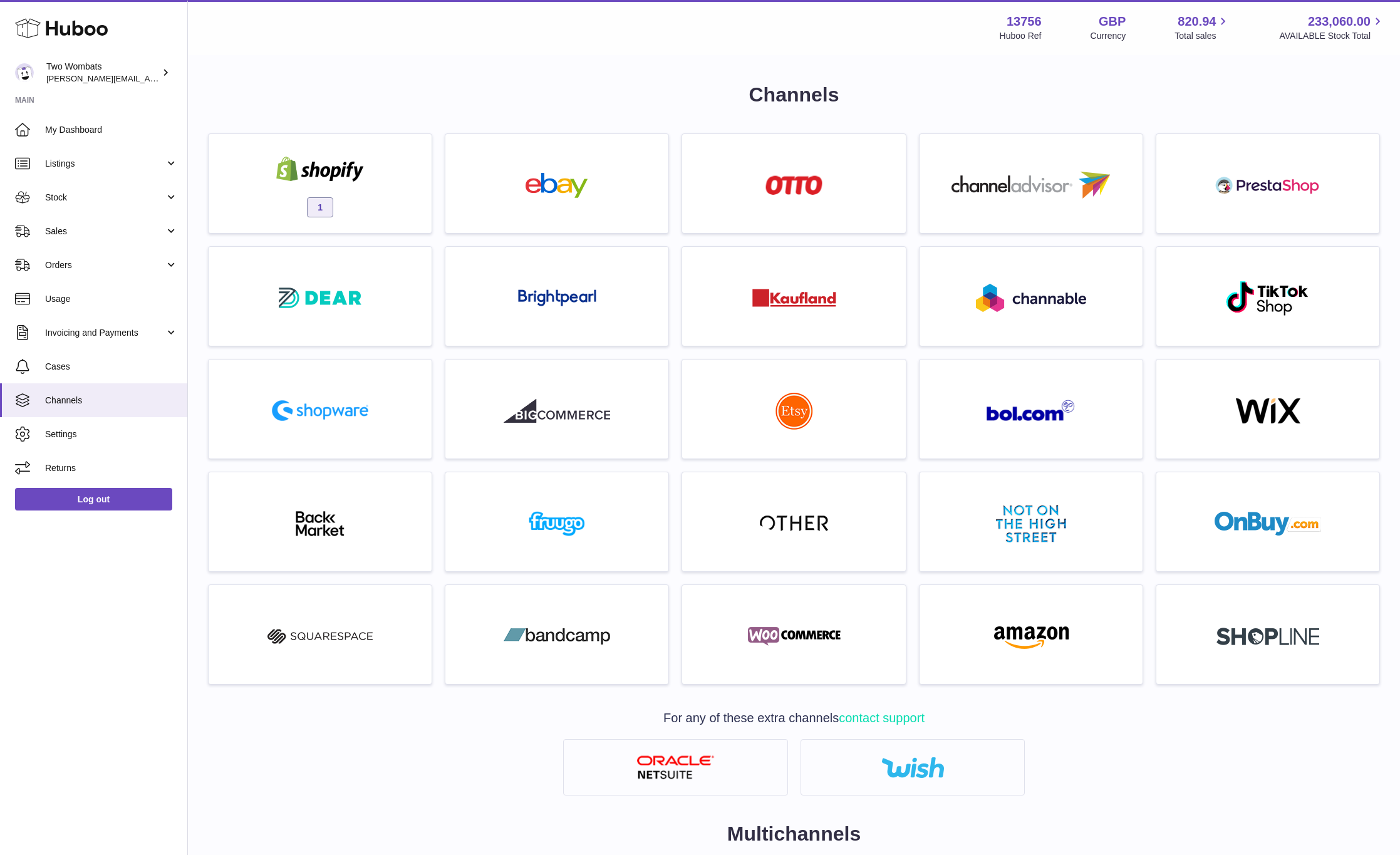
drag, startPoint x: 676, startPoint y: 60, endPoint x: 693, endPoint y: 41, distance: 25.5
click at [693, 41] on div "Menu Huboo 13756 Huboo Ref GBP Currency 820.94 Total sales 233,060.00 AVAILABLE…" at bounding box center [794, 27] width 1182 height 29
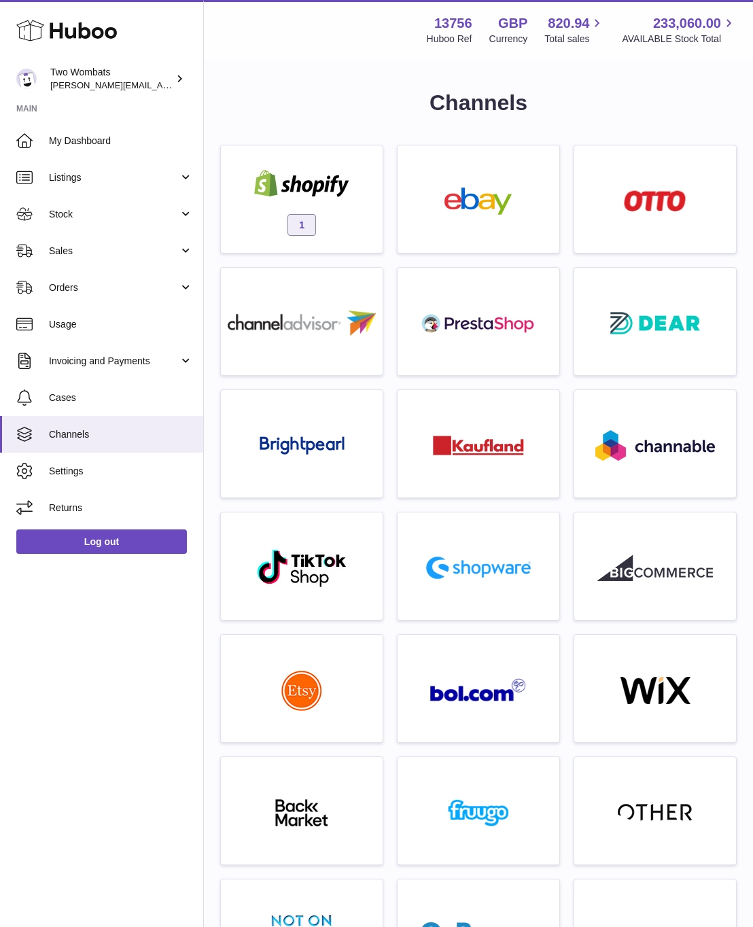
click at [332, 79] on div "Channels 1 For any of these extra channels contact support Multichannels" at bounding box center [478, 891] width 549 height 1660
